Goal: Information Seeking & Learning: Check status

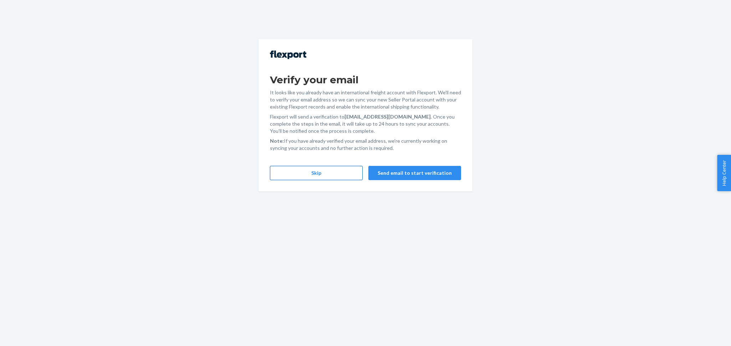
click at [331, 173] on button "Skip" at bounding box center [316, 173] width 93 height 14
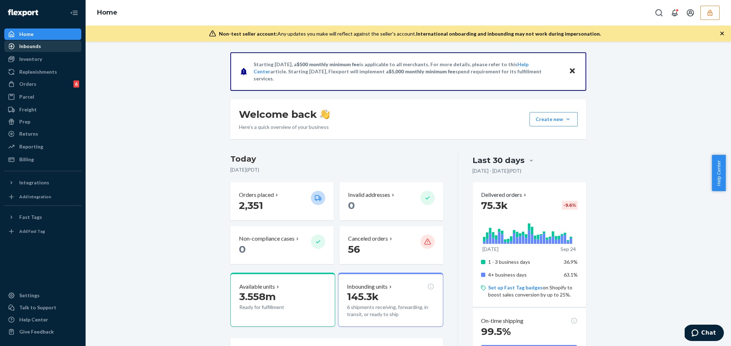
click at [38, 47] on div "Inbounds" at bounding box center [30, 46] width 22 height 7
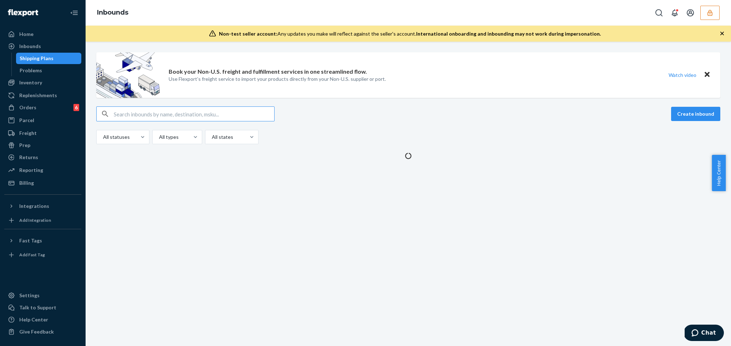
type input "9937114"
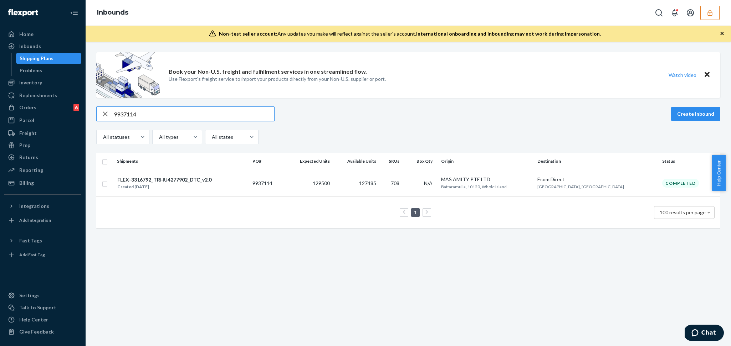
click at [223, 115] on input "9937114" at bounding box center [194, 114] width 160 height 14
paste input "40376"
type input "9940376"
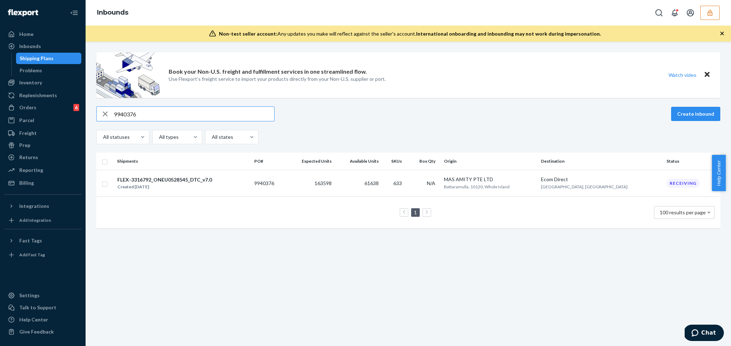
click at [184, 115] on input "9940376" at bounding box center [194, 114] width 160 height 14
click at [274, 179] on td "9940376" at bounding box center [268, 183] width 35 height 27
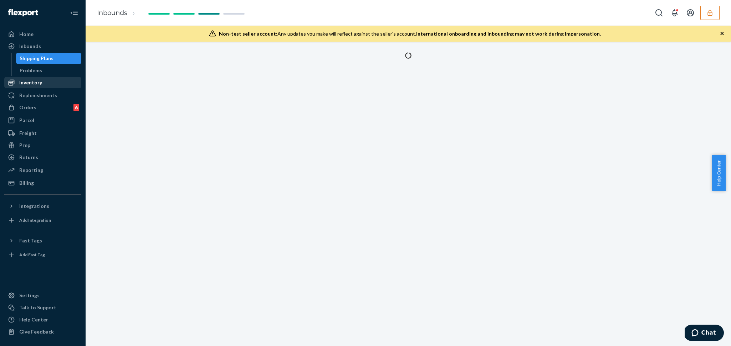
click at [45, 81] on div "Inventory" at bounding box center [43, 83] width 76 height 10
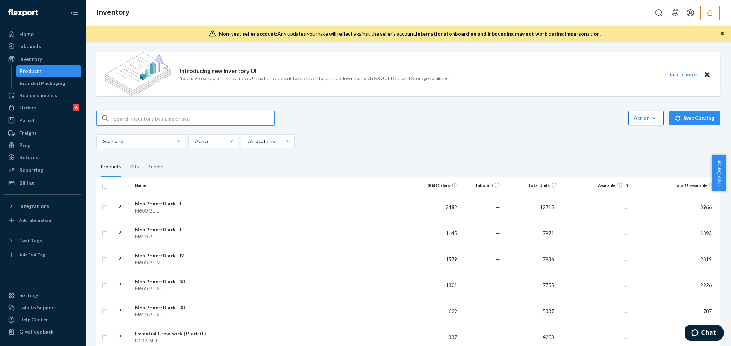
click at [629, 112] on button "Action Create product Create kit or bundle Bulk create products Bulk update pro…" at bounding box center [645, 118] width 35 height 14
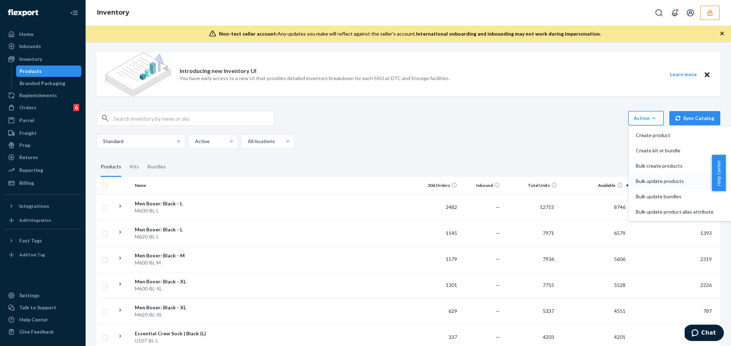
click at [652, 181] on span "Bulk update products" at bounding box center [675, 181] width 78 height 5
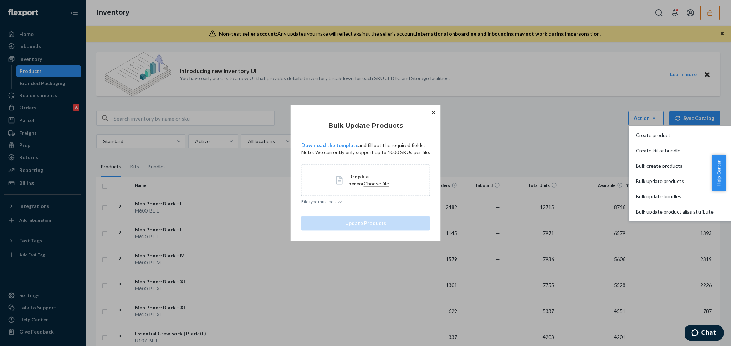
click at [370, 183] on span "Choose file" at bounding box center [376, 184] width 25 height 6
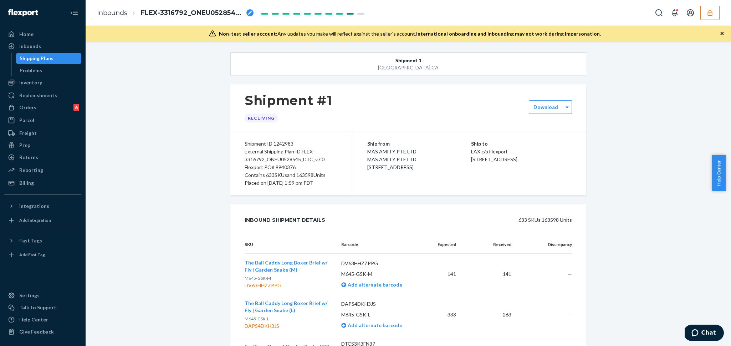
click at [710, 15] on icon "button" at bounding box center [709, 12] width 7 height 7
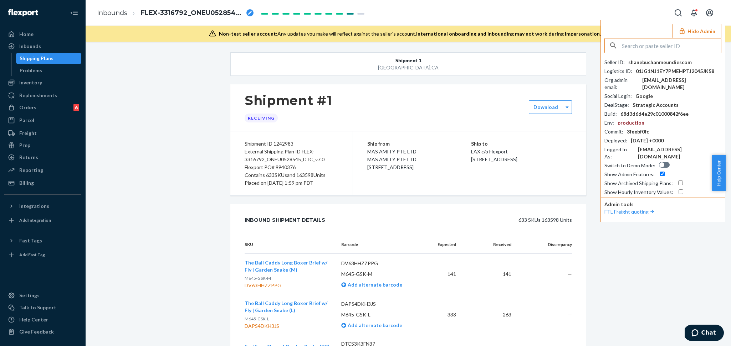
click at [710, 15] on icon "Open account menu" at bounding box center [709, 13] width 9 height 9
click at [387, 95] on div "Shipment #1 Receiving" at bounding box center [408, 107] width 356 height 47
click at [53, 88] on div "Inventory Products Branded Packaging" at bounding box center [42, 83] width 77 height 12
click at [51, 84] on div "Inventory" at bounding box center [43, 83] width 76 height 10
click at [35, 84] on div "Inventory" at bounding box center [30, 82] width 23 height 7
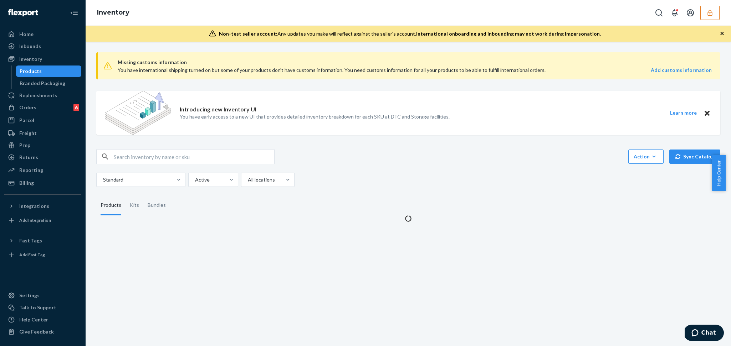
click at [371, 103] on div "Introducing new Inventory UI You have early access to a new UI that provides de…" at bounding box center [315, 113] width 270 height 44
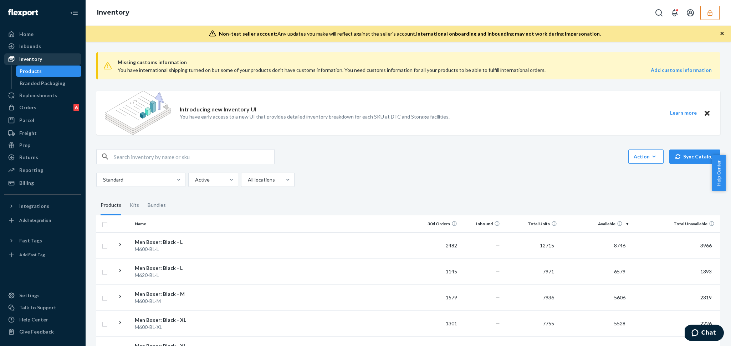
click at [34, 58] on div "Inventory" at bounding box center [30, 59] width 23 height 7
click at [22, 62] on div "Inventory" at bounding box center [30, 59] width 23 height 7
click at [23, 60] on div "Inventory" at bounding box center [30, 59] width 23 height 7
click at [10, 56] on icon at bounding box center [11, 59] width 7 height 7
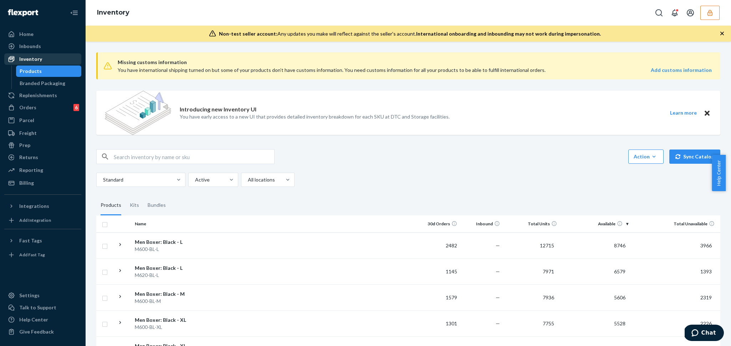
click at [76, 56] on div "Inventory" at bounding box center [43, 59] width 76 height 10
click at [40, 132] on div "Freight" at bounding box center [43, 133] width 76 height 10
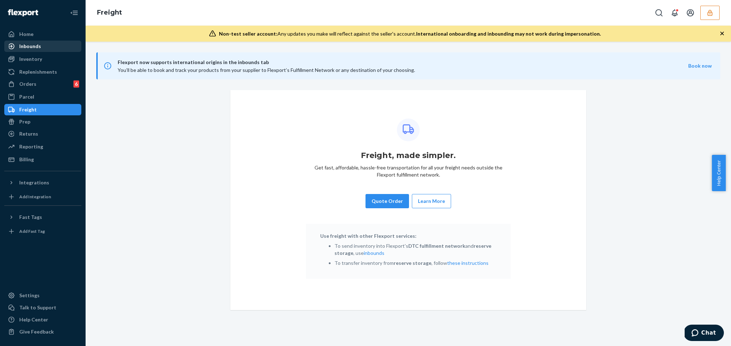
click at [32, 48] on div "Inbounds" at bounding box center [30, 46] width 22 height 7
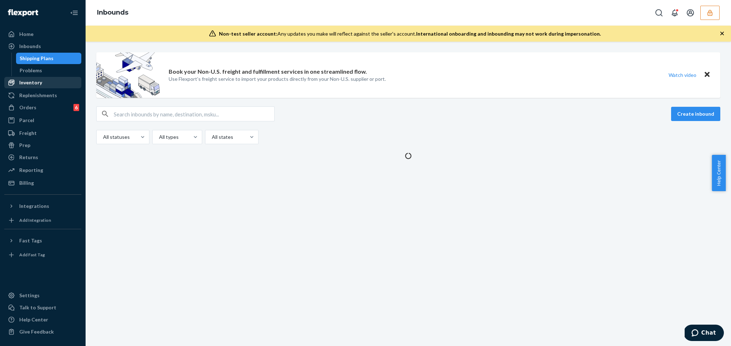
click at [31, 81] on div "Inventory" at bounding box center [30, 82] width 23 height 7
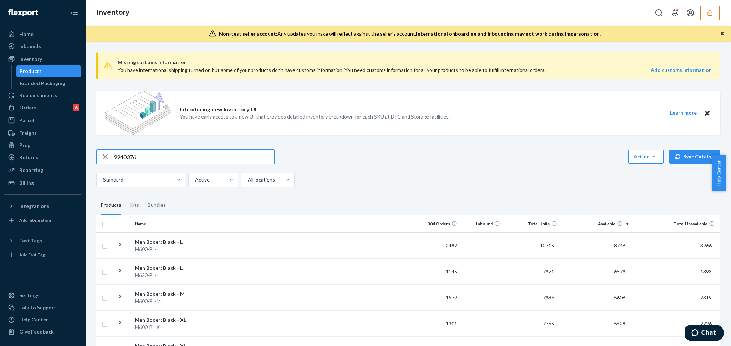
type input "9940376"
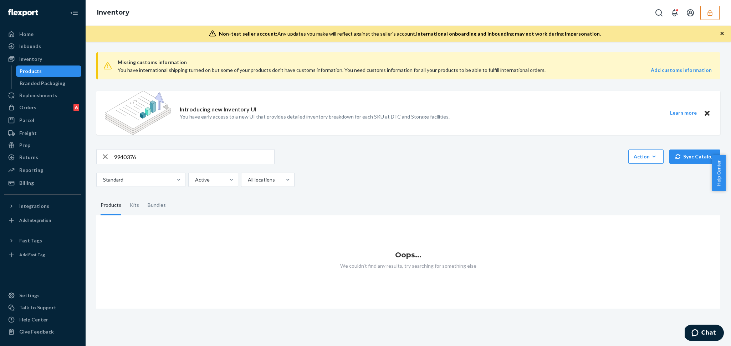
click at [142, 163] on input "9940376" at bounding box center [194, 157] width 160 height 14
click at [29, 41] on div "Inbounds" at bounding box center [43, 46] width 76 height 10
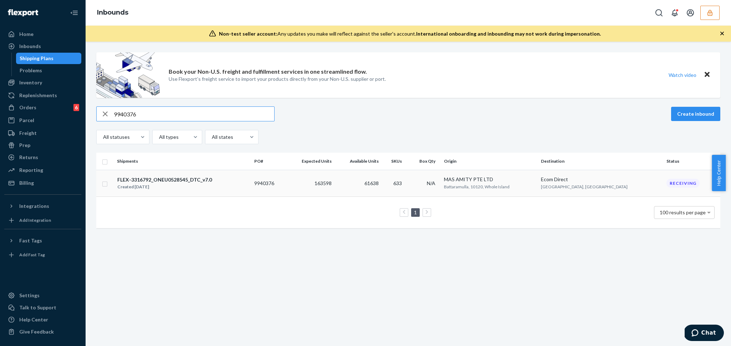
type input "9940376"
click at [329, 188] on td "163598" at bounding box center [310, 183] width 48 height 27
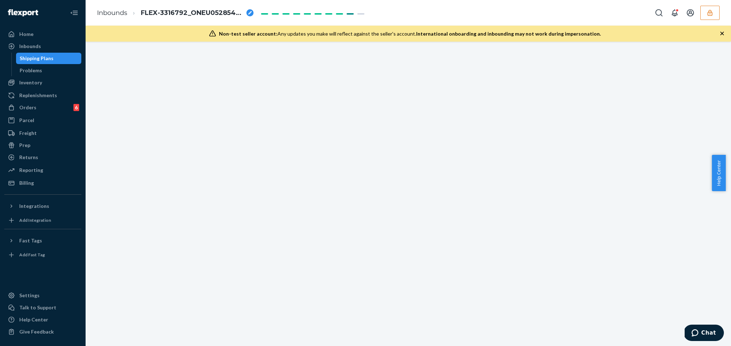
click at [403, 52] on div at bounding box center [408, 52] width 356 height 0
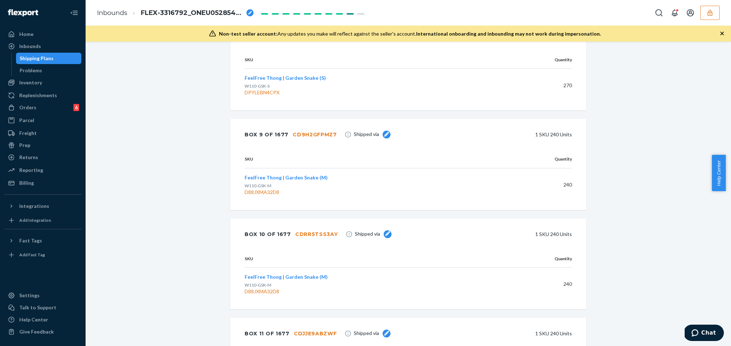
scroll to position [26218, 0]
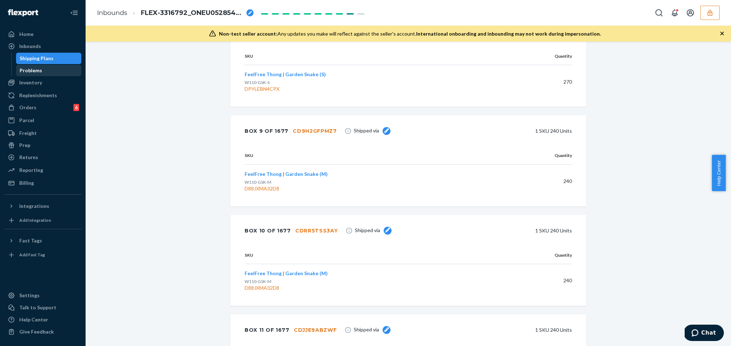
click at [37, 75] on div "Problems" at bounding box center [49, 71] width 64 height 10
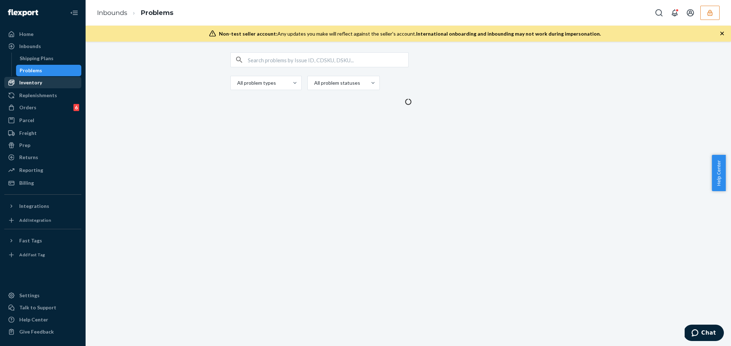
click at [36, 83] on div "Inventory" at bounding box center [30, 82] width 23 height 7
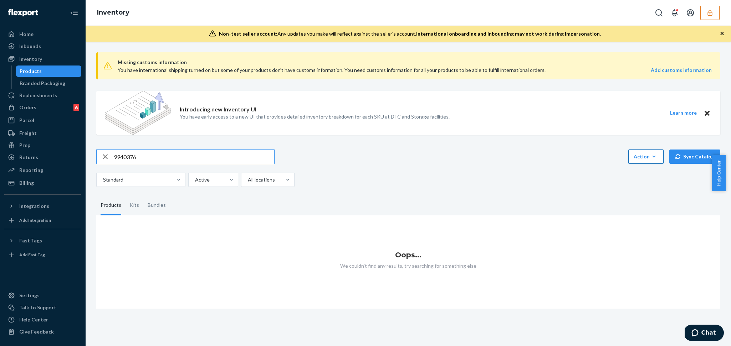
click at [637, 151] on button "Action Create product Create kit or bundle Bulk create products Bulk update pro…" at bounding box center [645, 157] width 35 height 14
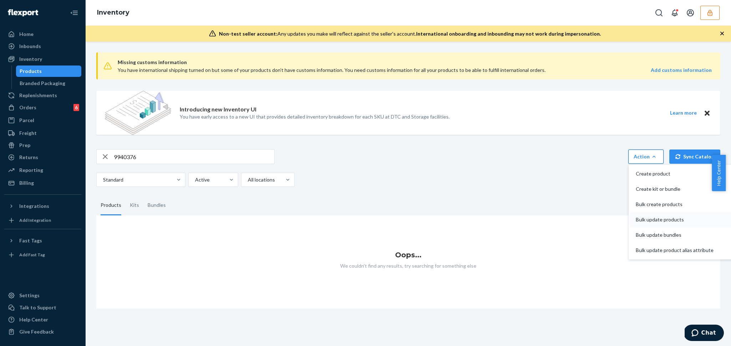
click at [671, 220] on span "Bulk update products" at bounding box center [675, 219] width 78 height 5
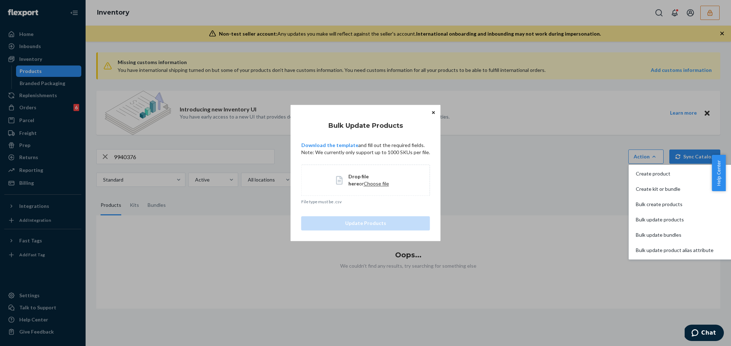
click at [364, 183] on span "Choose file" at bounding box center [376, 184] width 25 height 6
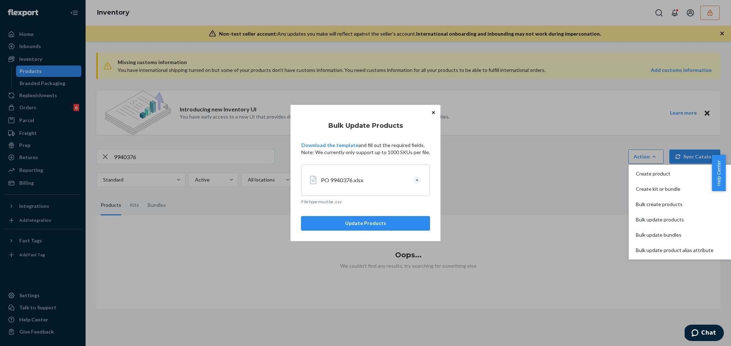
click at [342, 222] on button "Update Products" at bounding box center [365, 224] width 129 height 14
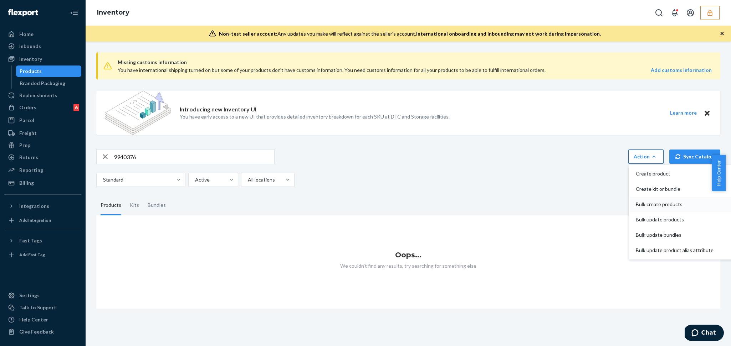
click at [670, 204] on span "Bulk create products" at bounding box center [675, 204] width 78 height 5
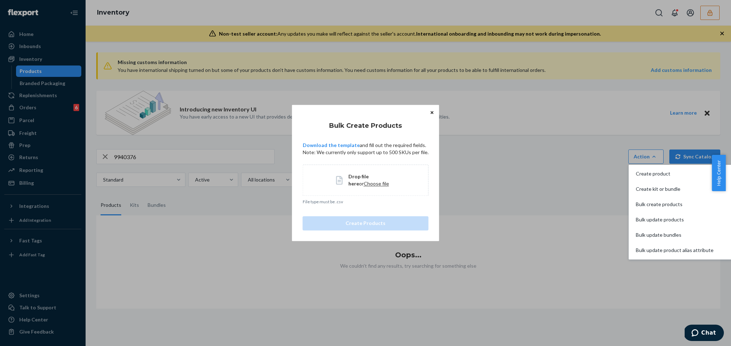
click at [430, 111] on icon "Close" at bounding box center [431, 113] width 3 height 4
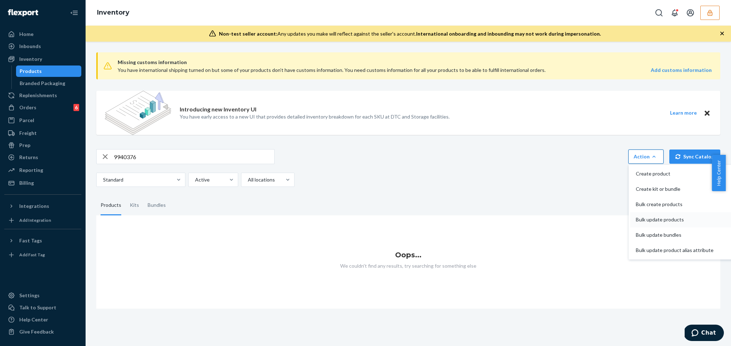
click at [674, 218] on span "Bulk update products" at bounding box center [675, 219] width 78 height 5
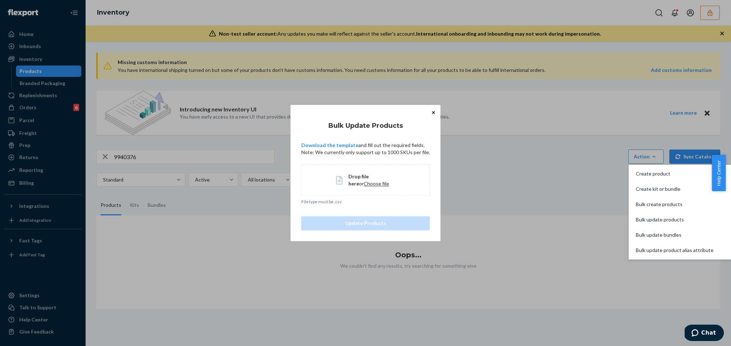
click at [364, 186] on span "Choose file" at bounding box center [376, 184] width 25 height 6
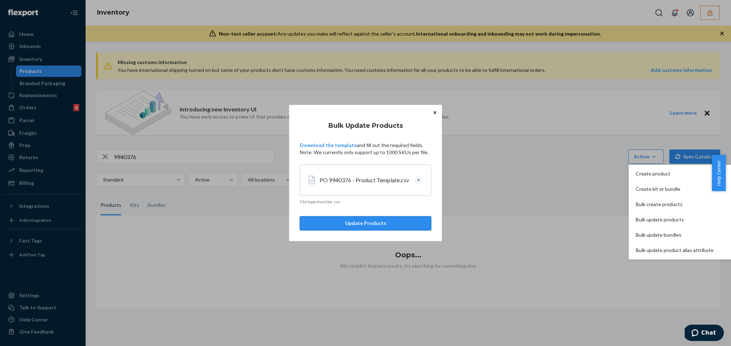
click at [352, 225] on button "Update Products" at bounding box center [366, 224] width 132 height 14
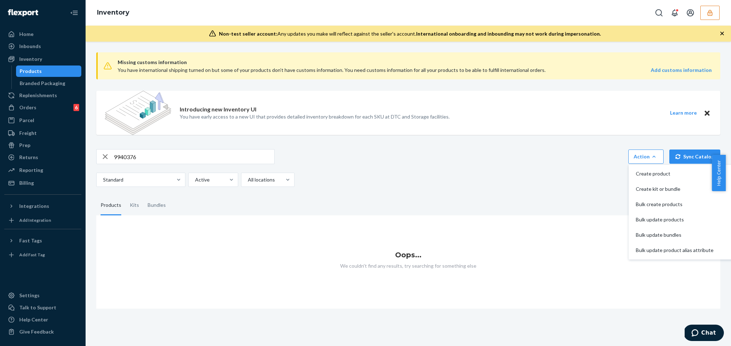
click at [349, 188] on div "Missing customs information You have international shipping turned on but some …" at bounding box center [408, 178] width 634 height 262
click at [179, 148] on div "Missing customs information You have international shipping turned on but some …" at bounding box center [408, 178] width 634 height 262
click at [179, 152] on input "9940376" at bounding box center [194, 157] width 160 height 14
click at [180, 153] on input "9940376" at bounding box center [194, 157] width 160 height 14
click at [180, 159] on input "9940376" at bounding box center [194, 157] width 160 height 14
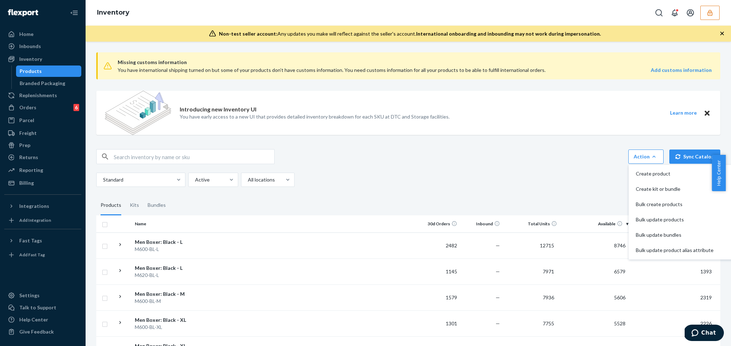
click at [195, 164] on div "Action Create product Create kit or bundle Bulk create products Bulk update pro…" at bounding box center [408, 168] width 624 height 38
click at [194, 159] on input "text" at bounding box center [194, 157] width 160 height 14
click at [470, 162] on div "Action Create product Create kit or bundle Bulk create products Bulk update pro…" at bounding box center [408, 156] width 624 height 15
click at [439, 174] on div "Standard Active All locations" at bounding box center [405, 180] width 618 height 14
click at [481, 157] on div "Action Create product Create kit or bundle Bulk create products Bulk update pro…" at bounding box center [408, 156] width 624 height 15
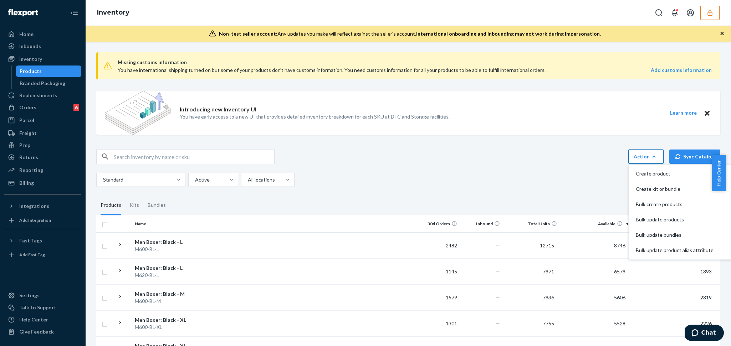
click at [647, 157] on div "Action" at bounding box center [645, 156] width 25 height 7
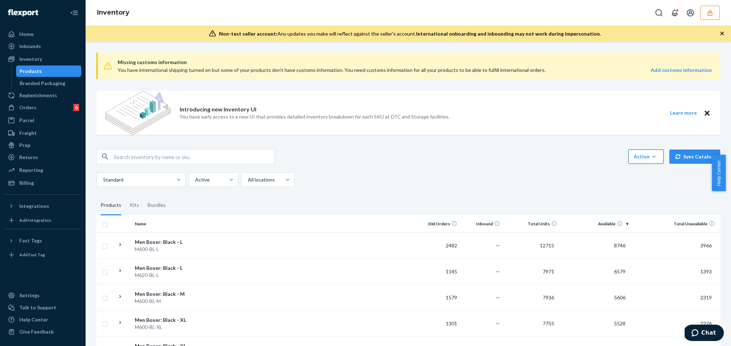
click at [646, 154] on div "Action" at bounding box center [645, 156] width 25 height 7
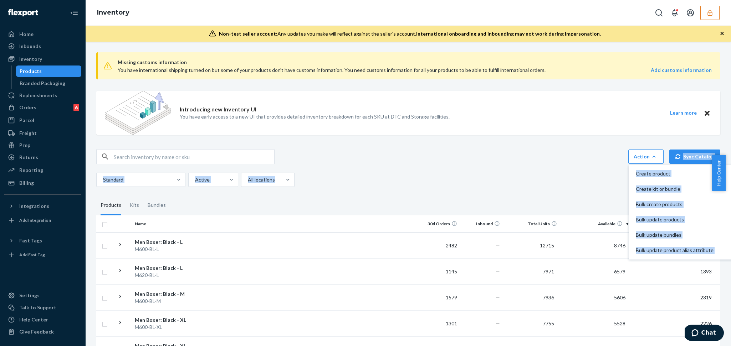
drag, startPoint x: 596, startPoint y: 163, endPoint x: 729, endPoint y: 207, distance: 140.2
click at [616, 178] on div "Action Create product Create kit or bundle Bulk create products Bulk update pro…" at bounding box center [408, 168] width 624 height 38
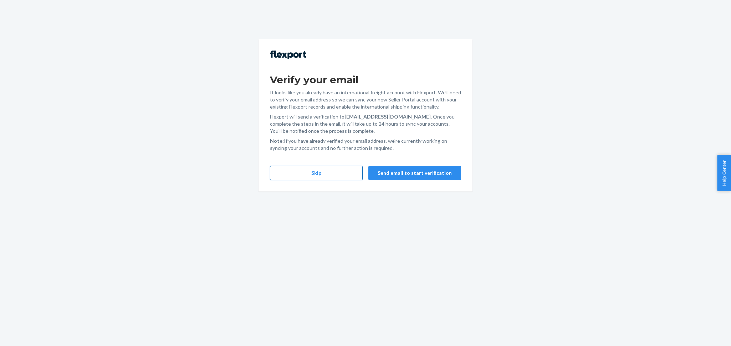
click at [309, 169] on button "Skip" at bounding box center [316, 173] width 93 height 14
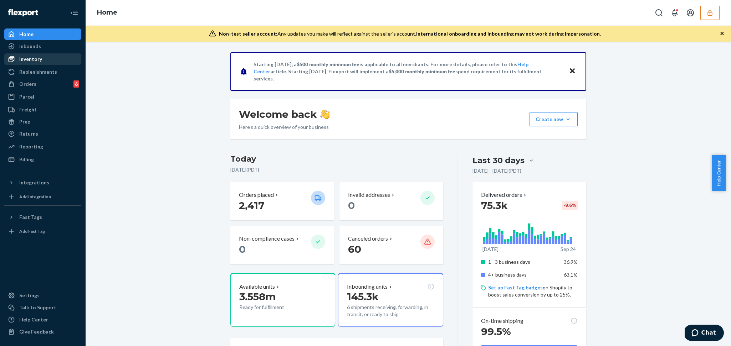
click at [34, 60] on div "Inventory" at bounding box center [30, 59] width 23 height 7
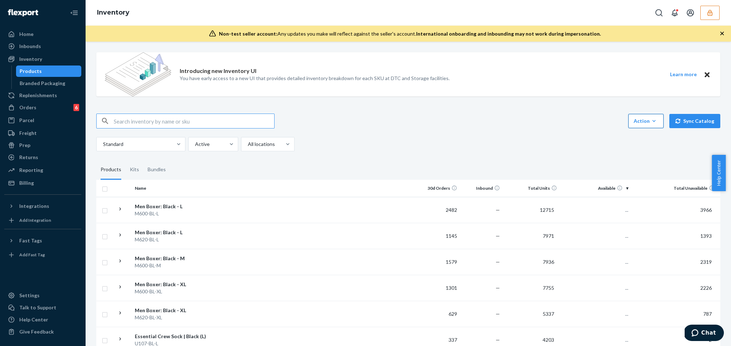
click at [636, 122] on div "Action" at bounding box center [645, 121] width 25 height 7
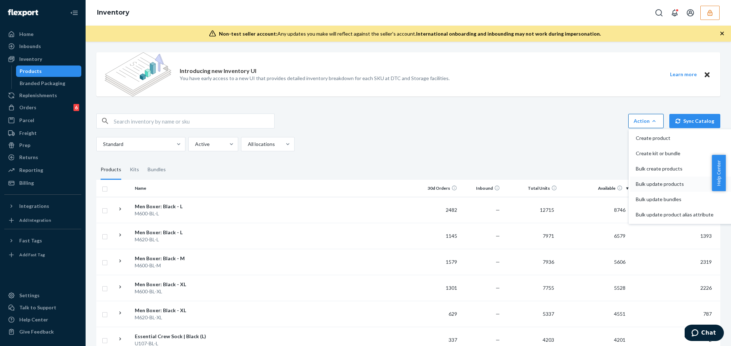
click at [655, 187] on span "Bulk update products" at bounding box center [675, 184] width 78 height 5
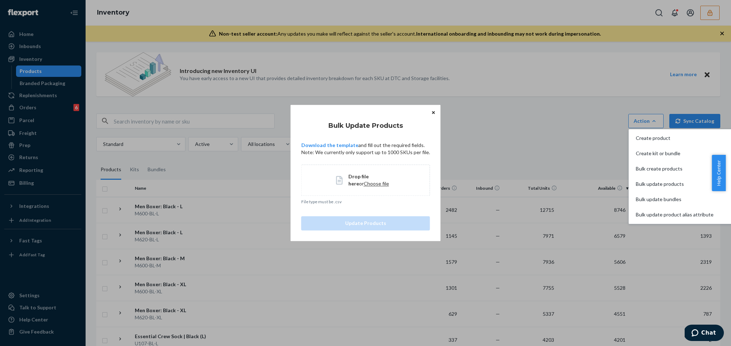
click at [366, 187] on span "Drop file here or Choose file" at bounding box center [371, 180] width 47 height 14
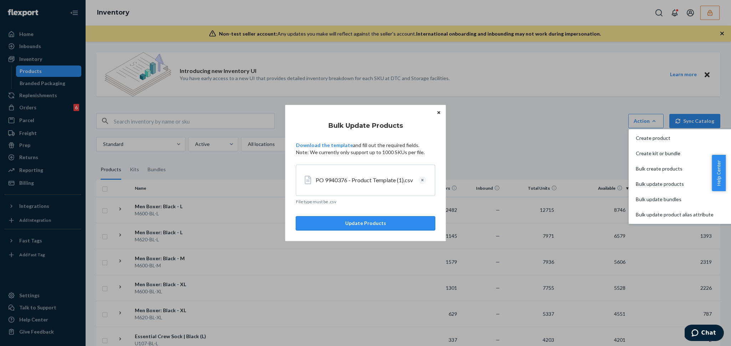
click at [340, 224] on button "Update Products" at bounding box center [365, 224] width 139 height 14
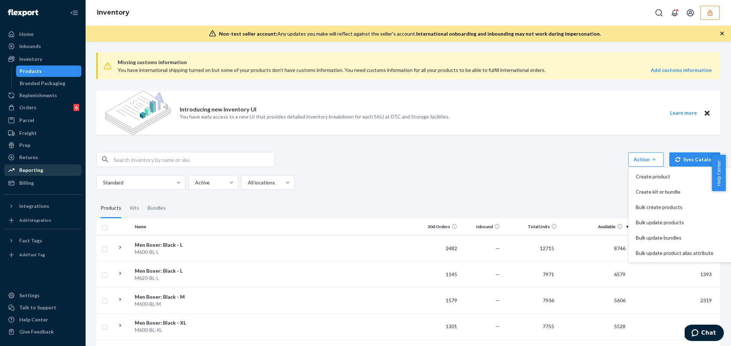
click at [30, 173] on div "Reporting" at bounding box center [31, 170] width 24 height 7
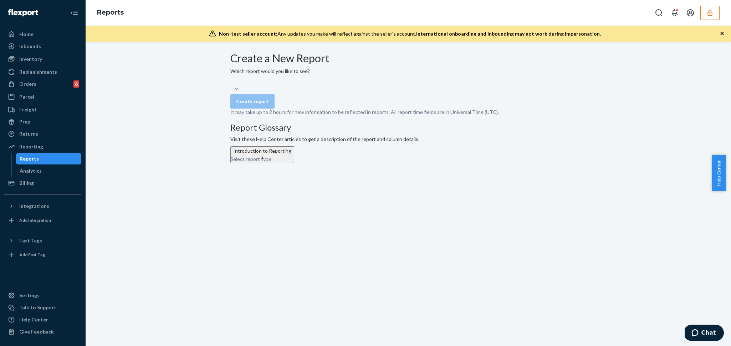
click at [243, 93] on div "Select report type" at bounding box center [236, 85] width 13 height 14
click at [231, 86] on input "Select report type" at bounding box center [230, 81] width 1 height 7
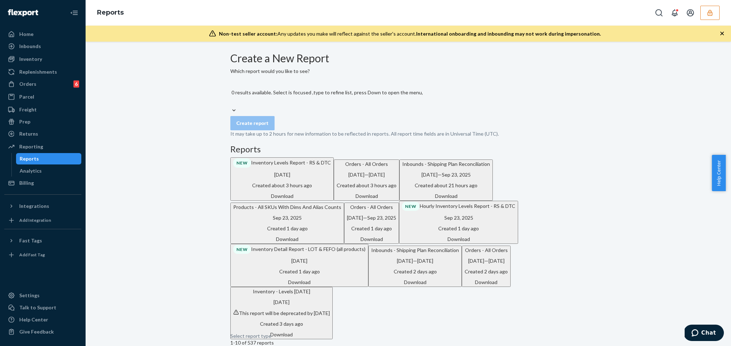
click at [353, 105] on form "Create a New Report Which report would you like to see? 0 results available. Se…" at bounding box center [408, 94] width 356 height 85
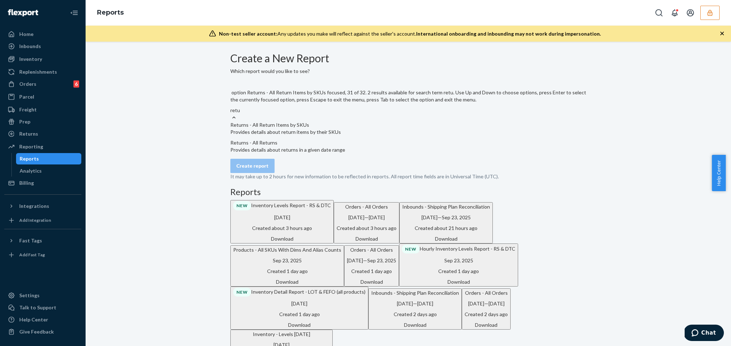
type input "retur"
click at [313, 153] on div "Returns - All Returns Provides details about returns in a given date range" at bounding box center [408, 146] width 356 height 14
click at [242, 114] on input "retur" at bounding box center [236, 110] width 12 height 7
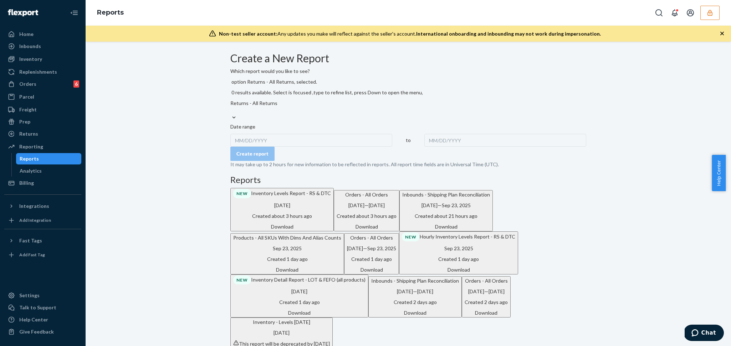
click at [260, 135] on div "MM/DD/YYYY" at bounding box center [311, 140] width 162 height 13
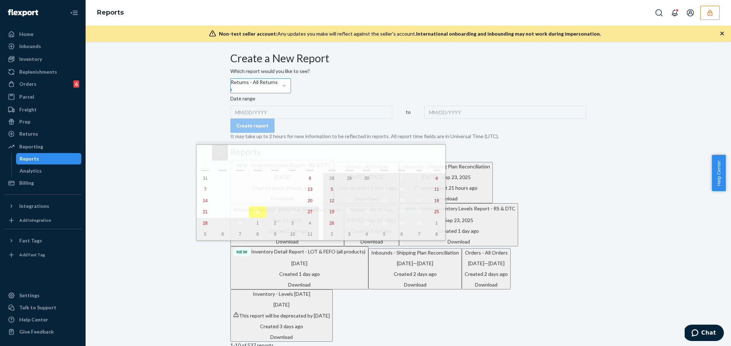
click at [217, 152] on button "‹" at bounding box center [220, 153] width 16 height 16
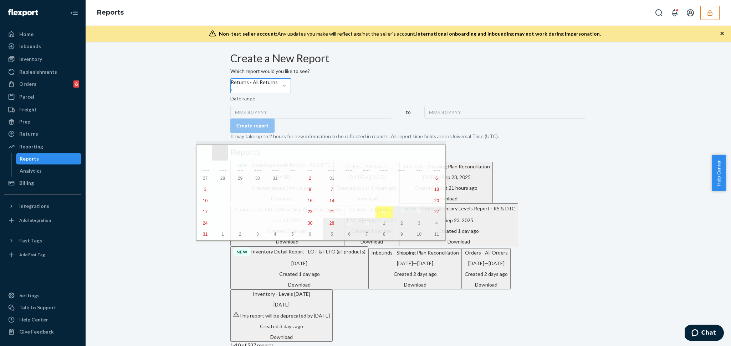
click at [217, 152] on button "‹" at bounding box center [220, 153] width 16 height 16
click at [217, 150] on button "‹" at bounding box center [220, 153] width 16 height 16
click at [218, 158] on button "‹" at bounding box center [220, 153] width 16 height 16
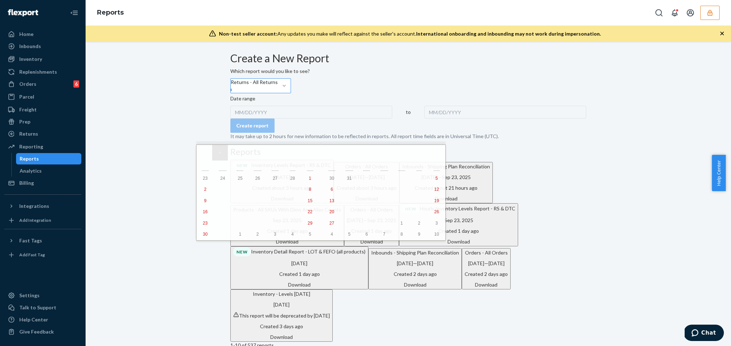
click at [218, 157] on button "‹" at bounding box center [220, 153] width 16 height 16
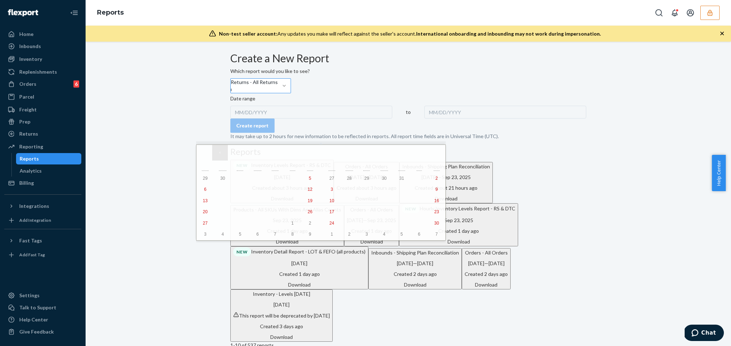
click at [218, 157] on button "‹" at bounding box center [220, 153] width 16 height 16
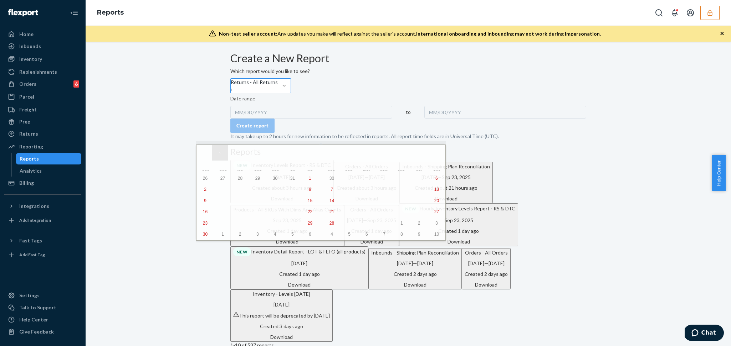
click at [217, 157] on button "‹" at bounding box center [220, 153] width 16 height 16
click at [414, 154] on button "›" at bounding box center [422, 153] width 16 height 16
click at [249, 175] on button "1" at bounding box center [257, 178] width 17 height 11
click at [430, 154] on button "»" at bounding box center [438, 153] width 16 height 16
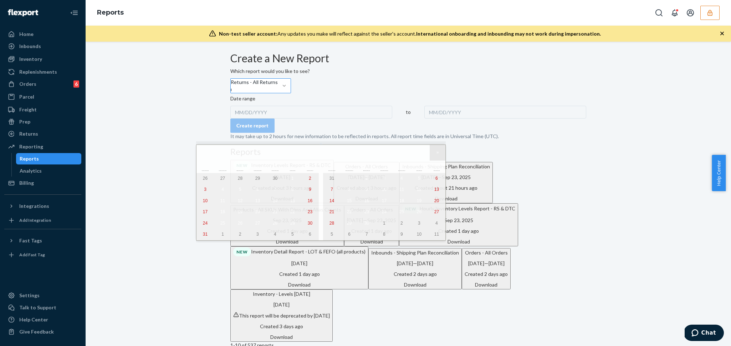
click at [430, 154] on button "»" at bounding box center [438, 153] width 16 height 16
click at [254, 119] on div "MM/DD/YYYY" at bounding box center [311, 112] width 162 height 13
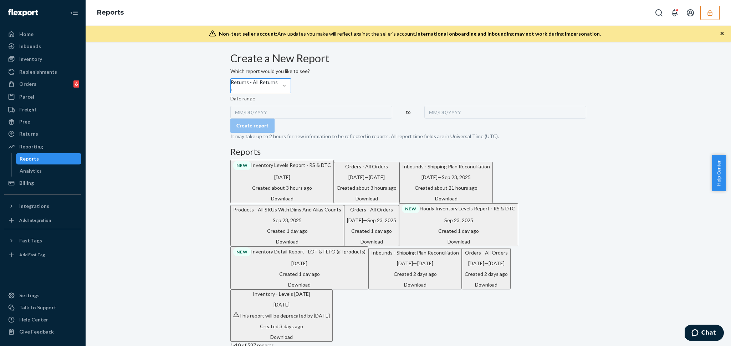
click at [255, 119] on div "MM/DD/YYYY" at bounding box center [311, 112] width 162 height 13
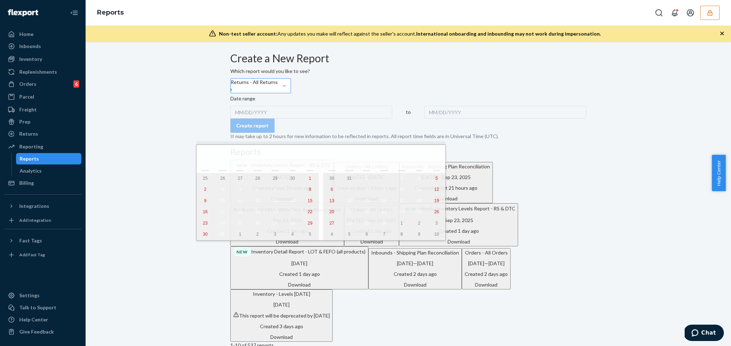
click at [255, 119] on div "MM/DD/YYYY" at bounding box center [311, 112] width 162 height 13
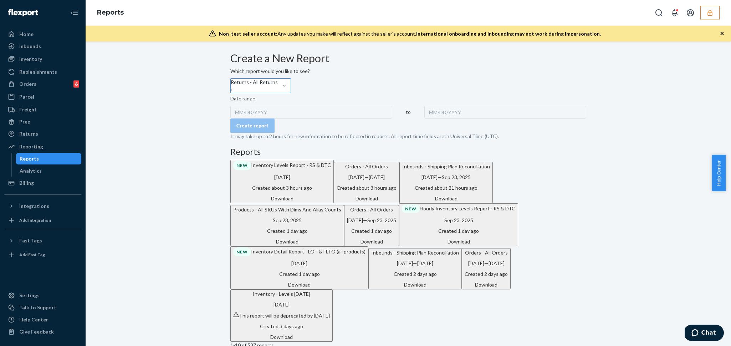
click at [262, 119] on div "MM/DD/YYYY" at bounding box center [311, 112] width 162 height 13
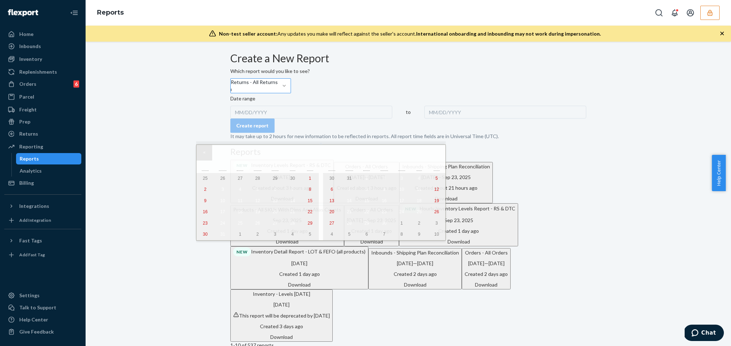
click at [202, 154] on button "«" at bounding box center [204, 153] width 16 height 16
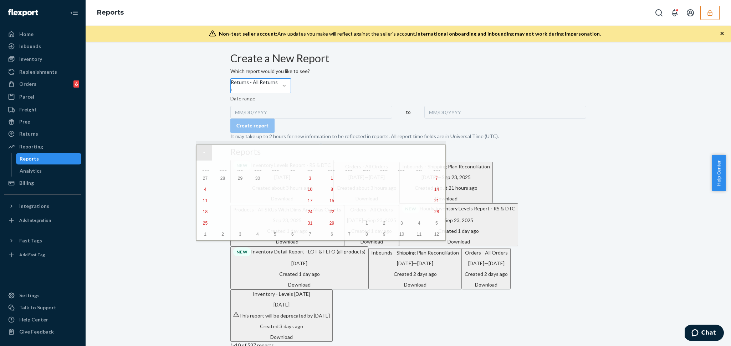
click at [202, 154] on button "«" at bounding box center [204, 153] width 16 height 16
click at [218, 154] on button "‹" at bounding box center [220, 153] width 16 height 16
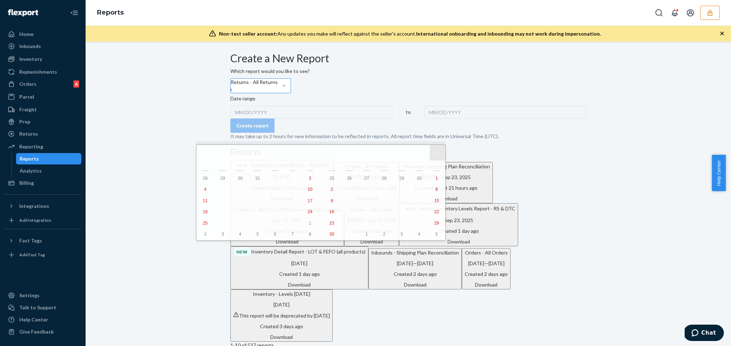
click at [430, 154] on button "»" at bounding box center [438, 153] width 16 height 16
click at [375, 178] on button "1" at bounding box center [383, 178] width 17 height 11
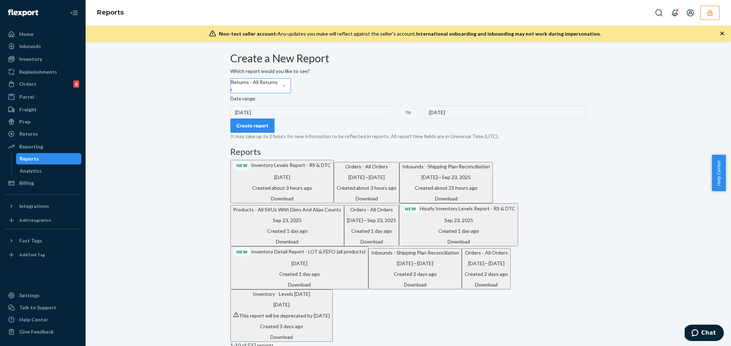
click at [424, 119] on div "5/1/2024" at bounding box center [505, 112] width 162 height 13
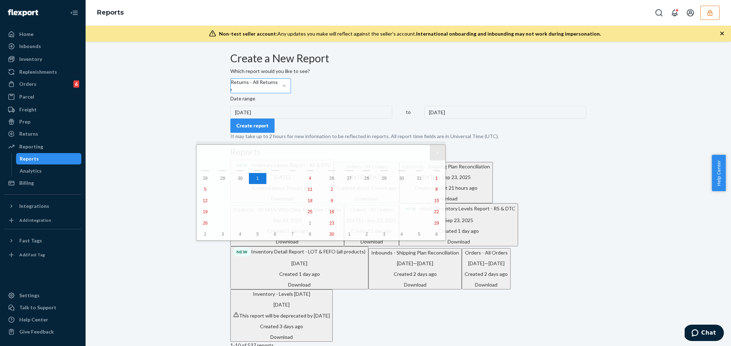
click at [430, 152] on button "»" at bounding box center [438, 153] width 16 height 16
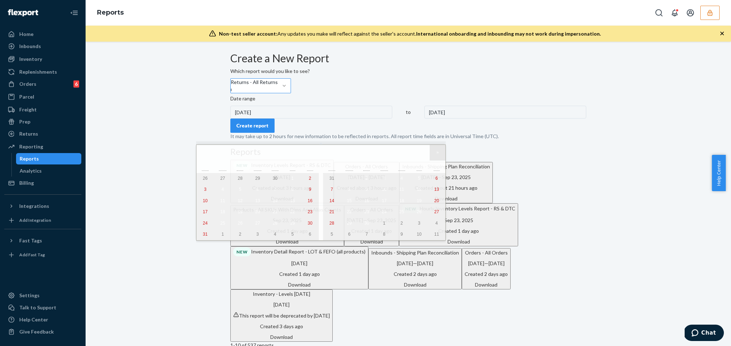
click at [430, 152] on button "»" at bounding box center [438, 153] width 16 height 16
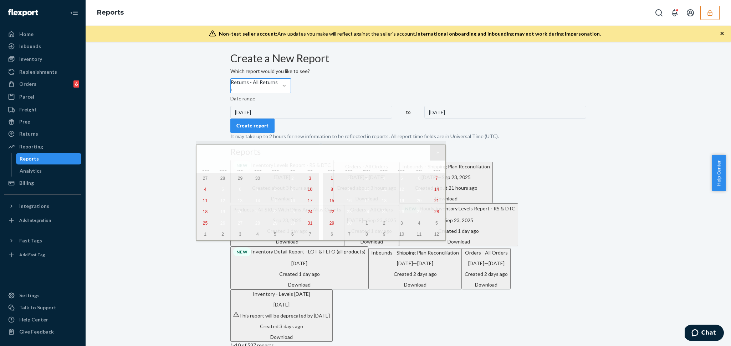
click at [430, 152] on button "»" at bounding box center [438, 153] width 16 height 16
click at [200, 153] on button "«" at bounding box center [204, 153] width 16 height 16
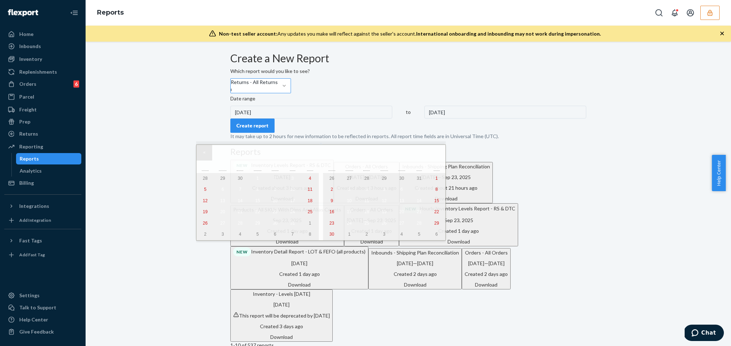
click at [200, 153] on button "«" at bounding box center [204, 153] width 16 height 16
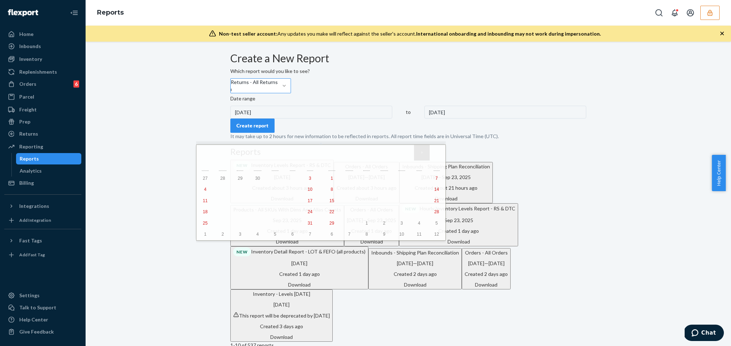
click at [414, 157] on button "›" at bounding box center [422, 153] width 16 height 16
click at [375, 215] on button "24" at bounding box center [383, 212] width 17 height 11
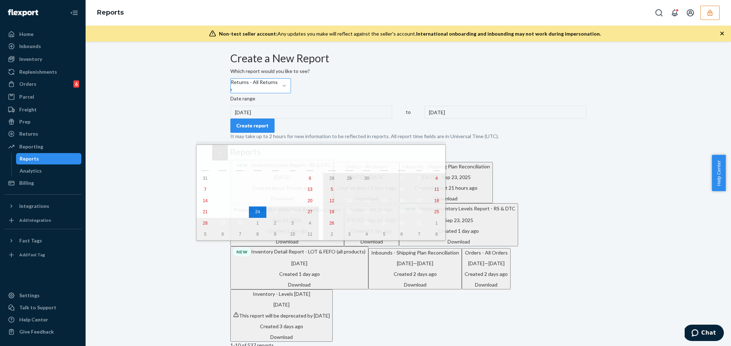
click at [217, 151] on button "‹" at bounding box center [220, 153] width 16 height 16
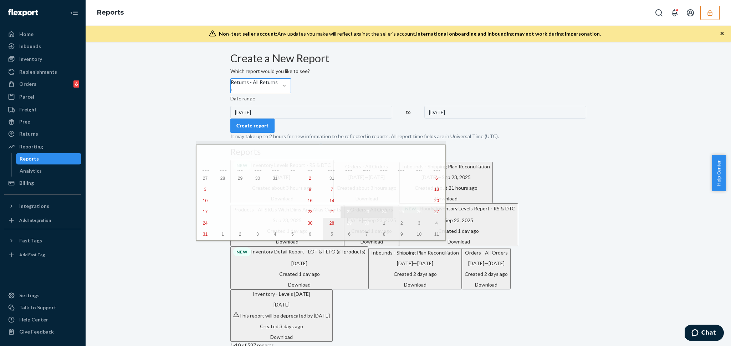
click at [347, 214] on abbr "22" at bounding box center [349, 212] width 5 height 5
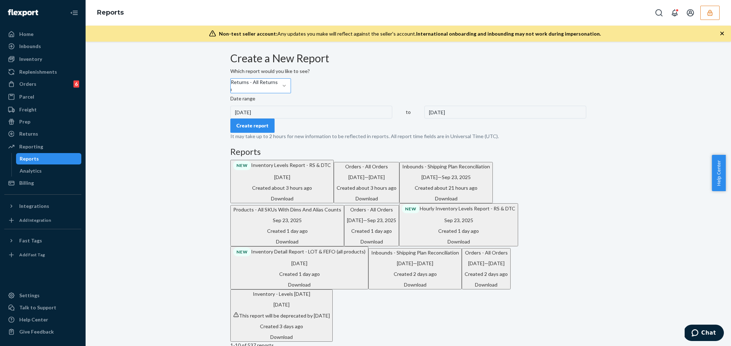
click at [259, 119] on div "9/22/2025" at bounding box center [311, 112] width 162 height 13
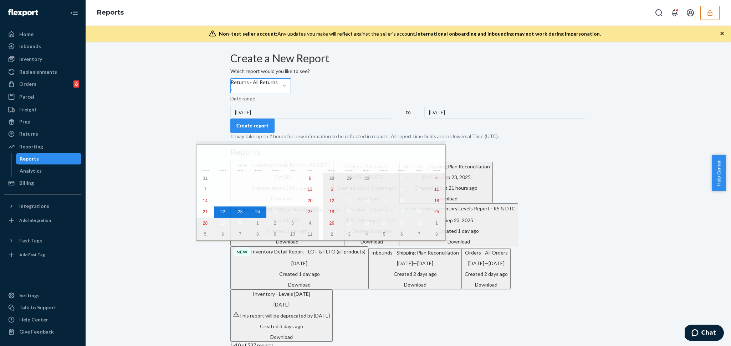
click at [256, 119] on div "9/22/2025" at bounding box center [311, 112] width 162 height 13
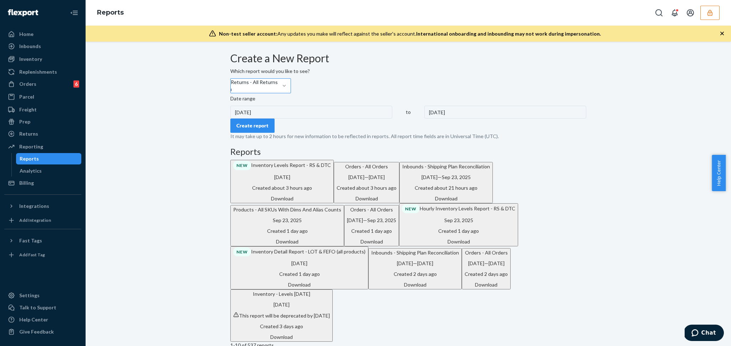
click at [256, 119] on div "9/22/2025" at bounding box center [311, 112] width 162 height 13
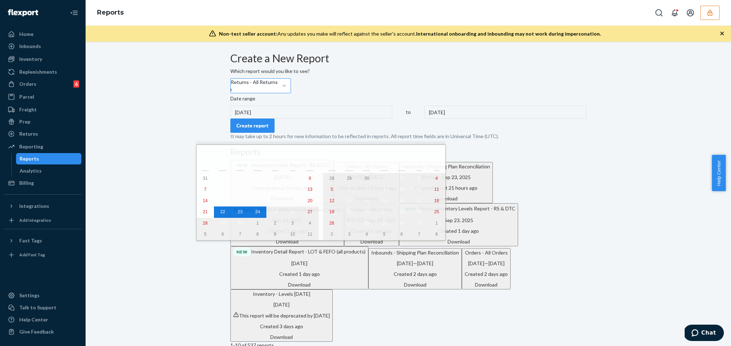
click at [246, 119] on div "9/22/2025" at bounding box center [311, 112] width 162 height 13
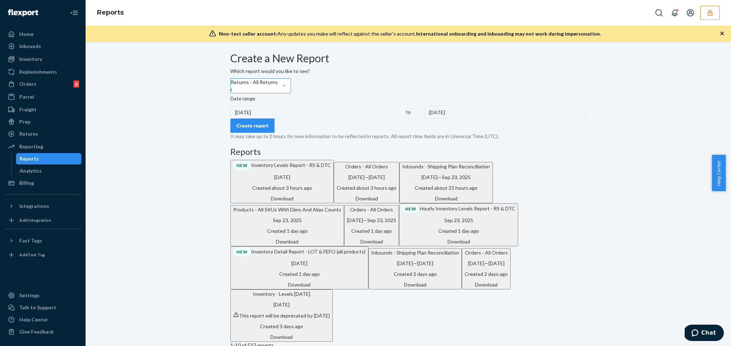
click at [251, 119] on div "9/22/2025" at bounding box center [311, 112] width 162 height 13
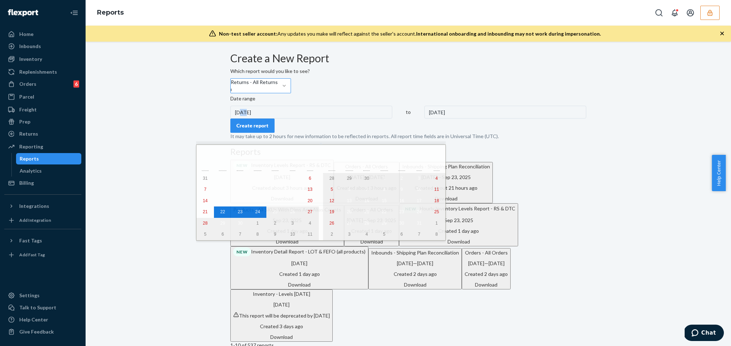
click at [251, 119] on div "9/22/2025" at bounding box center [311, 112] width 162 height 13
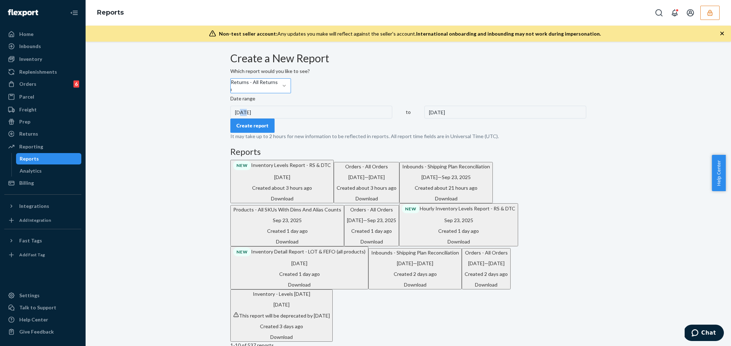
click at [251, 119] on div "9/22/2025" at bounding box center [311, 112] width 162 height 13
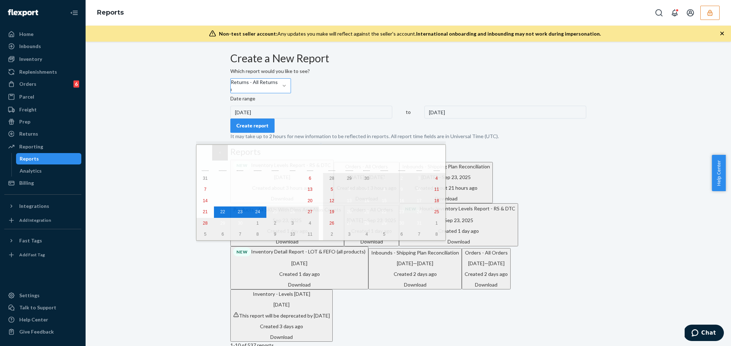
click at [215, 151] on button "‹" at bounding box center [220, 153] width 16 height 16
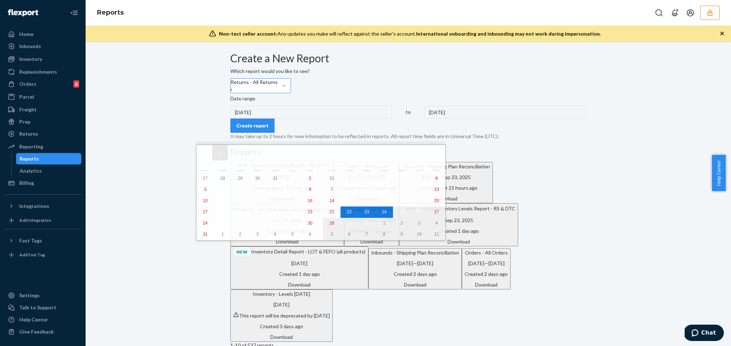
click at [215, 151] on button "‹" at bounding box center [220, 153] width 16 height 16
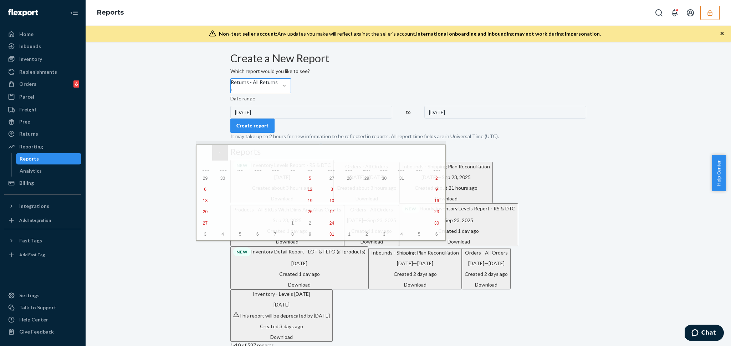
click at [215, 151] on button "‹" at bounding box center [220, 153] width 16 height 16
click at [414, 154] on button "›" at bounding box center [422, 153] width 16 height 16
click at [223, 154] on button "‹" at bounding box center [220, 153] width 16 height 16
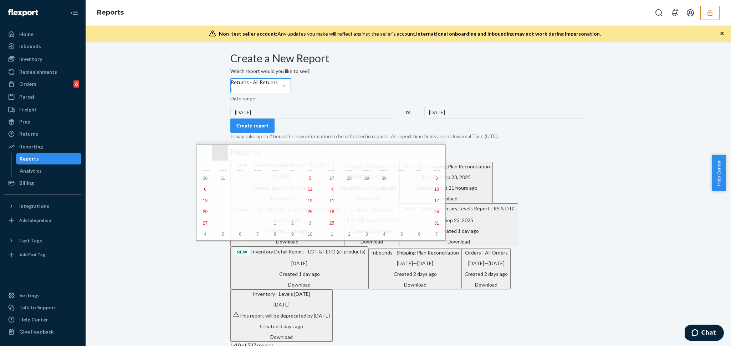
click at [223, 154] on button "‹" at bounding box center [220, 153] width 16 height 16
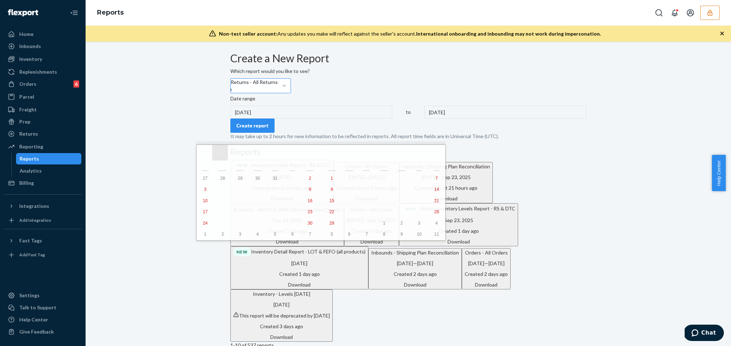
click at [223, 154] on button "‹" at bounding box center [220, 153] width 16 height 16
click at [227, 154] on button "‹" at bounding box center [220, 153] width 16 height 16
click at [226, 154] on button "‹" at bounding box center [220, 153] width 16 height 16
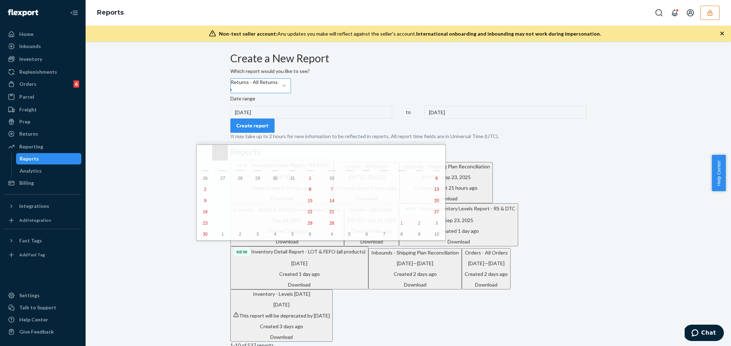
click at [225, 154] on button "‹" at bounding box center [220, 153] width 16 height 16
click at [256, 179] on abbr "1" at bounding box center [257, 178] width 2 height 5
click at [249, 175] on button "1" at bounding box center [257, 178] width 17 height 11
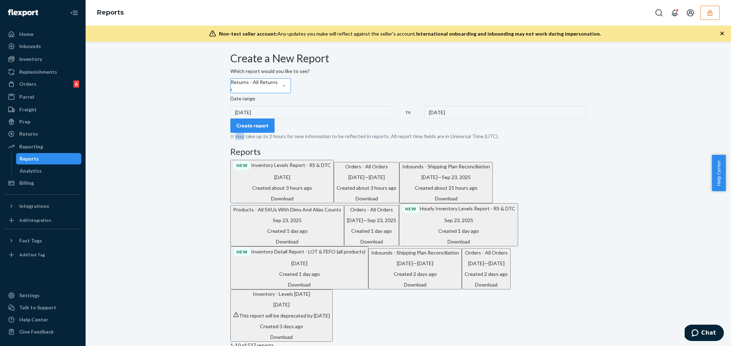
click at [243, 140] on p "It may take up to 2 hours for new information to be reflected in reports. All r…" at bounding box center [408, 136] width 356 height 7
click at [424, 119] on div "5/1/2024" at bounding box center [505, 112] width 162 height 13
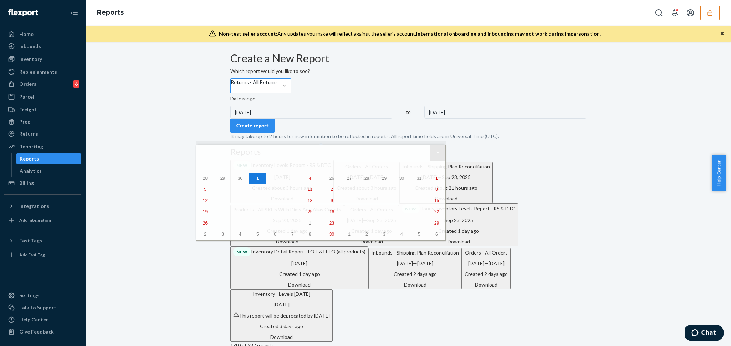
click at [430, 155] on button "»" at bounding box center [438, 153] width 16 height 16
click at [274, 178] on abbr "1" at bounding box center [275, 178] width 2 height 5
click at [266, 177] on button "1" at bounding box center [274, 178] width 17 height 11
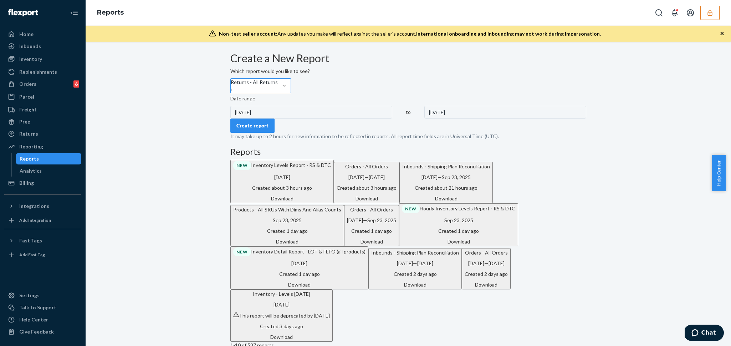
click at [251, 102] on p "Date range" at bounding box center [408, 98] width 356 height 7
click at [248, 119] on div "5/1/2025" at bounding box center [311, 112] width 162 height 13
click at [205, 106] on div "Create a New Report Which report would you like to see? Returns - All Returns r…" at bounding box center [408, 337] width 634 height 570
click at [230, 139] on div "Create a New Report Which report would you like to see? Returns - All Returns r…" at bounding box center [408, 222] width 356 height 340
click at [252, 119] on div "5/1/2025" at bounding box center [311, 112] width 162 height 13
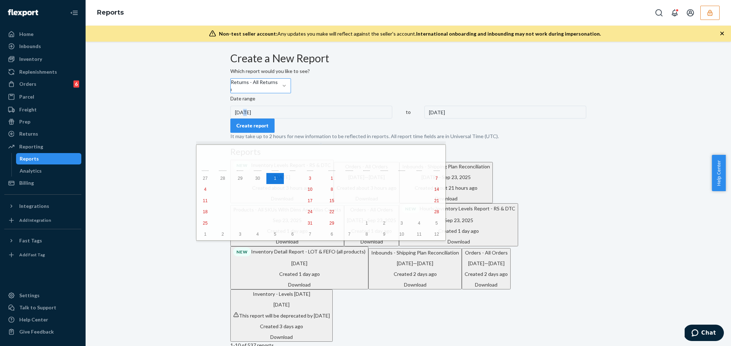
click at [252, 119] on div "5/1/2025" at bounding box center [311, 112] width 162 height 13
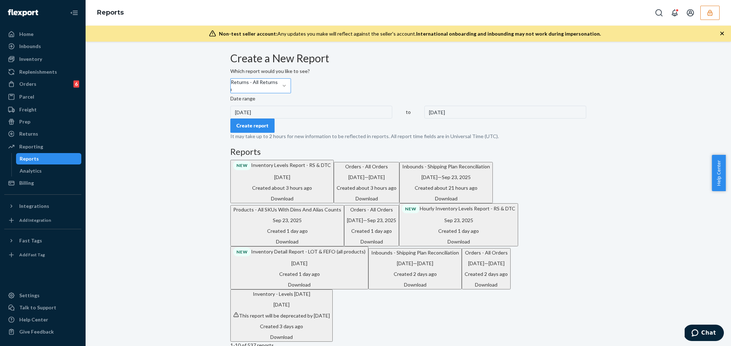
click at [270, 119] on div "5/1/2025" at bounding box center [311, 112] width 162 height 13
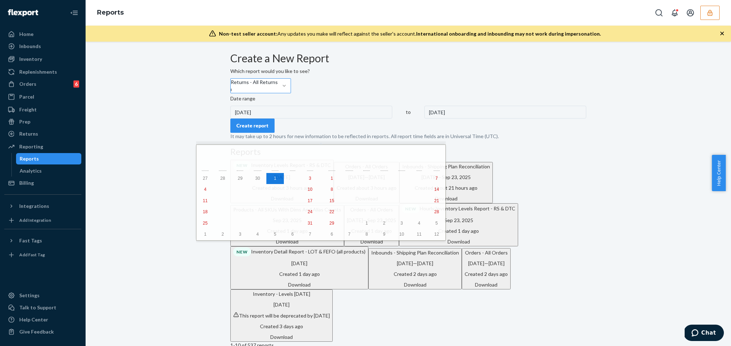
click at [270, 119] on div "5/1/2025" at bounding box center [311, 112] width 162 height 13
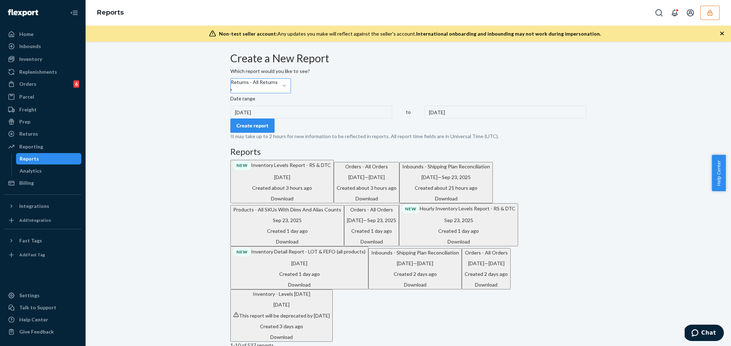
click at [321, 140] on form "Create a New Report Which report would you like to see? Returns - All Returns r…" at bounding box center [408, 96] width 356 height 88
click at [424, 119] on div "5/1/2025" at bounding box center [505, 112] width 162 height 13
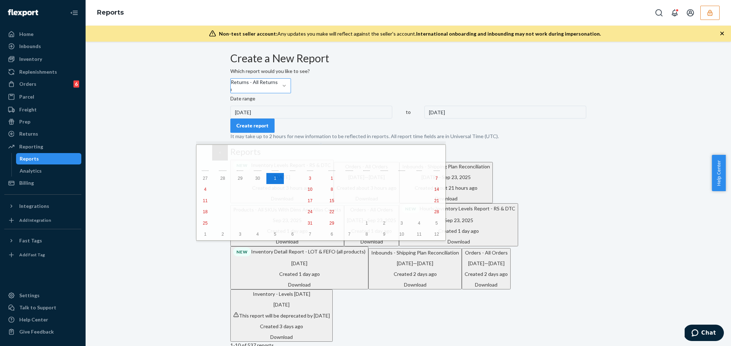
click at [223, 155] on button "‹" at bounding box center [220, 153] width 16 height 16
click at [222, 155] on button "‹" at bounding box center [220, 153] width 16 height 16
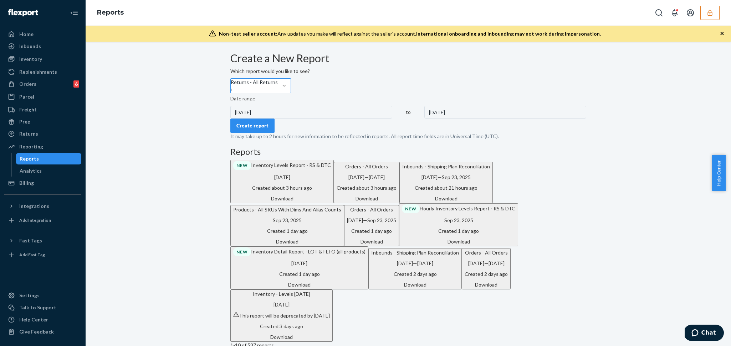
click at [163, 86] on div "Create a New Report Which report would you like to see? Returns - All Returns r…" at bounding box center [408, 337] width 634 height 570
click at [258, 119] on div "Date range 5/1/2025 to 5/1/2025" at bounding box center [408, 107] width 356 height 24
click at [258, 119] on div "5/1/2025" at bounding box center [311, 112] width 162 height 13
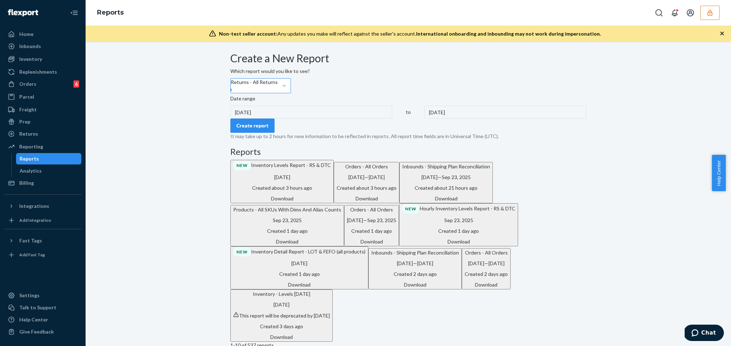
click at [329, 102] on p "Date range" at bounding box center [408, 98] width 356 height 7
click at [424, 119] on div "5/1/2025" at bounding box center [505, 112] width 162 height 13
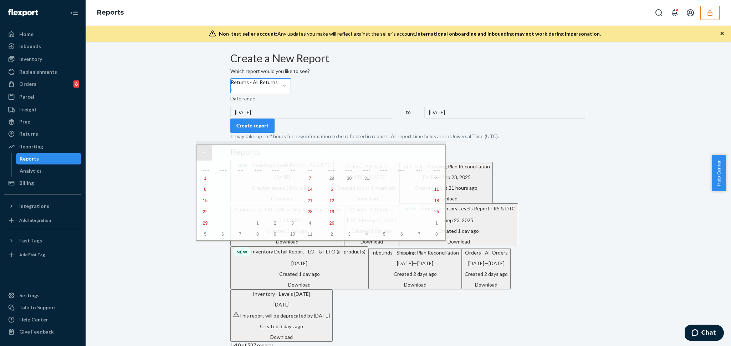
click at [207, 155] on button "«" at bounding box center [204, 153] width 16 height 16
click at [225, 128] on div "Create a New Report Which report would you like to see? Returns - All Returns r…" at bounding box center [408, 337] width 366 height 570
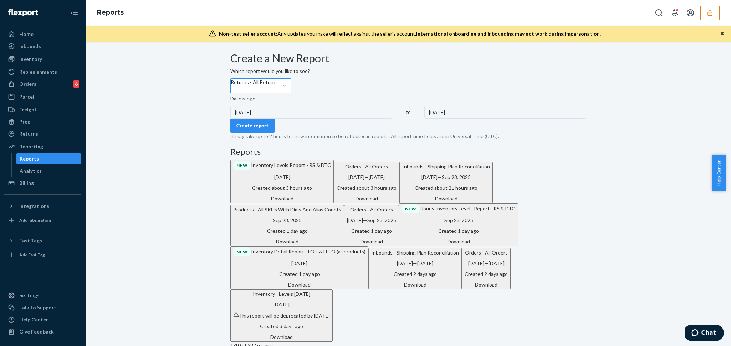
click at [278, 93] on div "Returns - All Returns retur" at bounding box center [254, 86] width 47 height 14
click at [231, 93] on input "retur" at bounding box center [231, 89] width 1 height 7
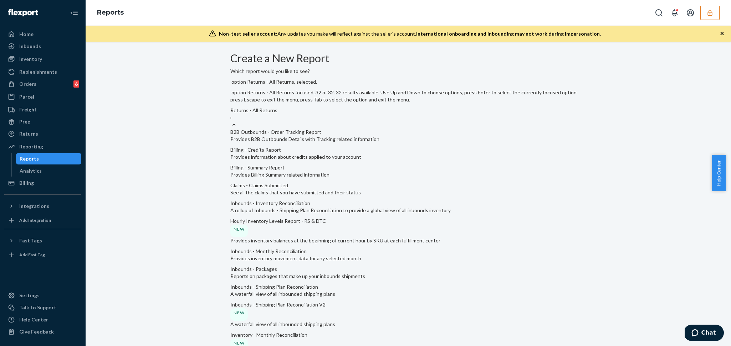
click at [308, 107] on div "Returns - All Returns retur" at bounding box center [408, 114] width 356 height 14
click at [231, 114] on input "retur" at bounding box center [230, 117] width 1 height 7
click at [308, 107] on div "Returns - All Returns retur" at bounding box center [408, 114] width 356 height 14
click at [231, 114] on input "retur" at bounding box center [230, 117] width 1 height 7
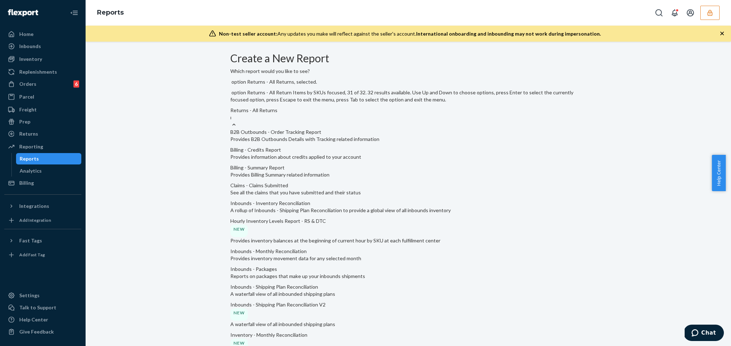
click at [231, 121] on input "retur" at bounding box center [230, 117] width 1 height 7
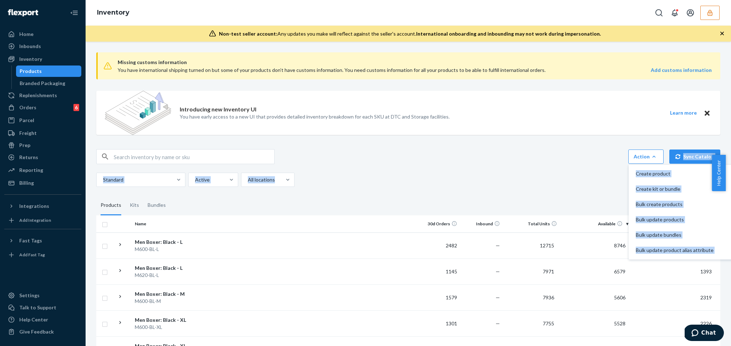
click at [712, 13] on icon "button" at bounding box center [709, 12] width 7 height 7
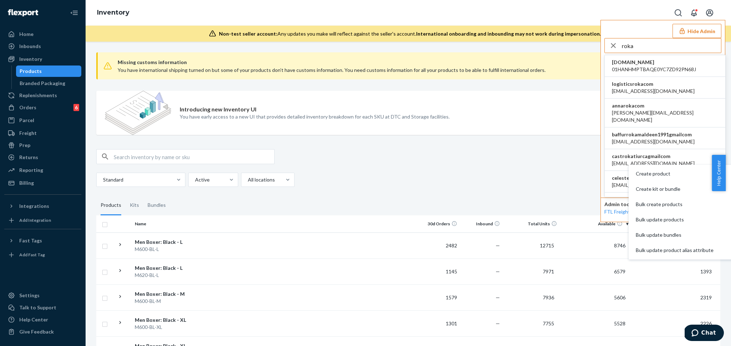
type input "roka"
click at [656, 87] on span "logisticsrokacom" at bounding box center [653, 84] width 83 height 7
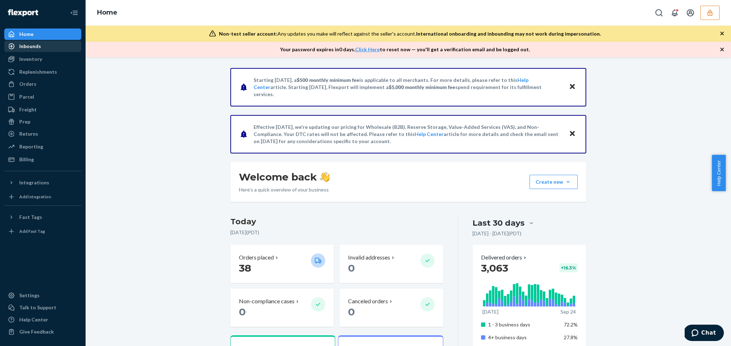
click at [45, 46] on div "Inbounds" at bounding box center [43, 46] width 76 height 10
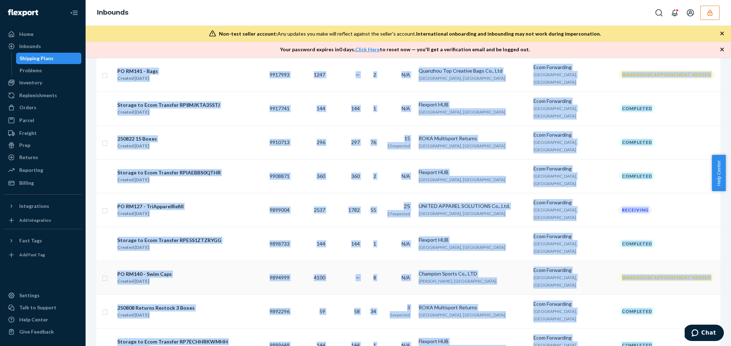
scroll to position [467, 0]
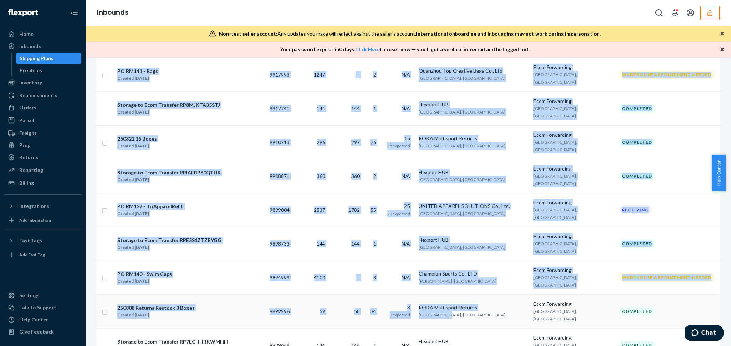
drag, startPoint x: 110, startPoint y: 187, endPoint x: 518, endPoint y: 197, distance: 407.9
copy tbody "250923 Returns Restock 10 Boxes Created Sep 22, 2025 9945594 233 — 75 N/A ROKA …"
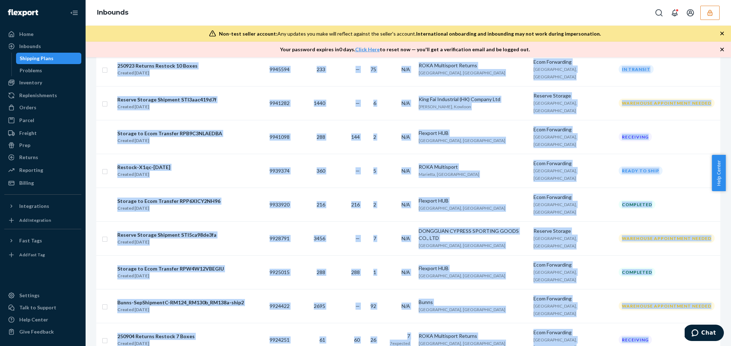
scroll to position [0, 0]
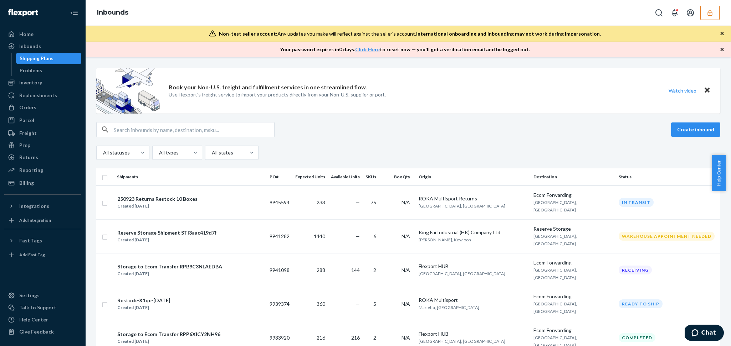
click at [230, 128] on input "text" at bounding box center [194, 130] width 160 height 14
paste input "9880127"
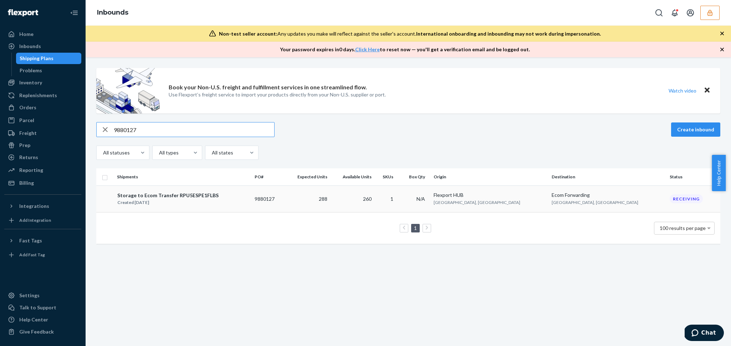
type input "9880127"
click at [330, 207] on td "288" at bounding box center [307, 199] width 46 height 27
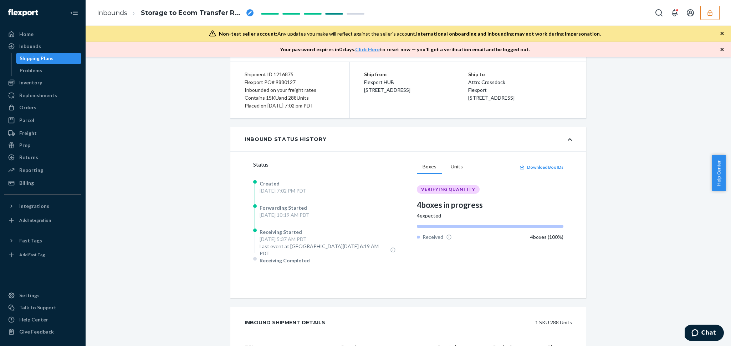
scroll to position [151, 0]
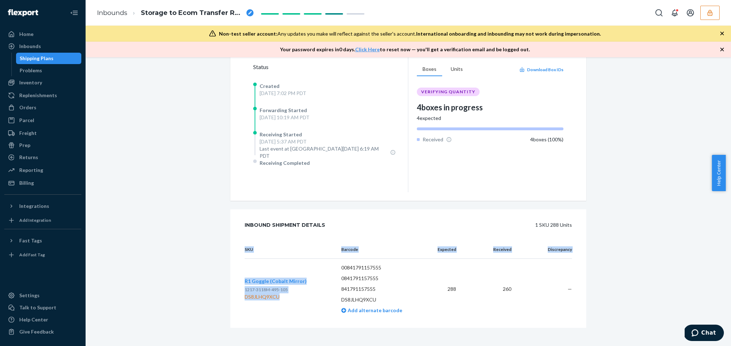
drag, startPoint x: 298, startPoint y: 297, endPoint x: 219, endPoint y: 277, distance: 81.3
click at [238, 274] on div "SKU Barcode Expected Received Discrepancy R1 Goggle (Cobalt Mirror) 1217-3118M-…" at bounding box center [408, 284] width 356 height 87
click at [310, 293] on div "R1 Goggle (Cobalt Mirror) 1217-3118M-495-105 DS8JLHQ9XCU" at bounding box center [287, 289] width 85 height 23
drag, startPoint x: 314, startPoint y: 274, endPoint x: 243, endPoint y: 279, distance: 71.1
click at [245, 279] on div "R1 Goggle (Cobalt Mirror) 1217-3118M-495-105 DS8JLHQ9XCU" at bounding box center [287, 289] width 85 height 23
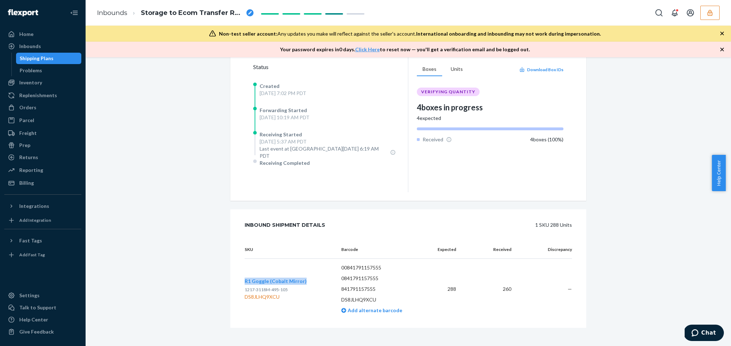
copy span "R1 Goggle (Cobalt Mirror)"
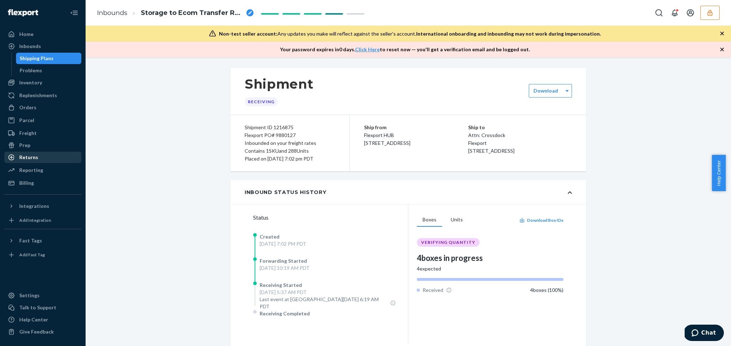
click at [37, 160] on div "Returns" at bounding box center [43, 158] width 76 height 10
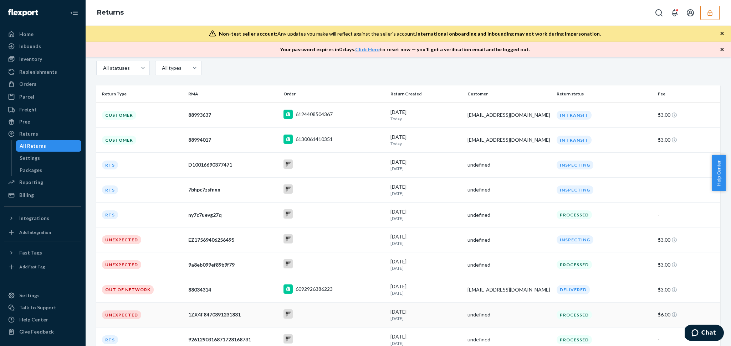
scroll to position [113, 0]
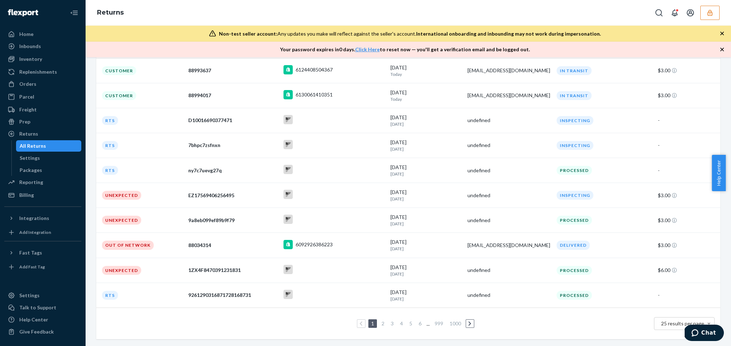
click at [381, 323] on link "2" at bounding box center [383, 324] width 6 height 6
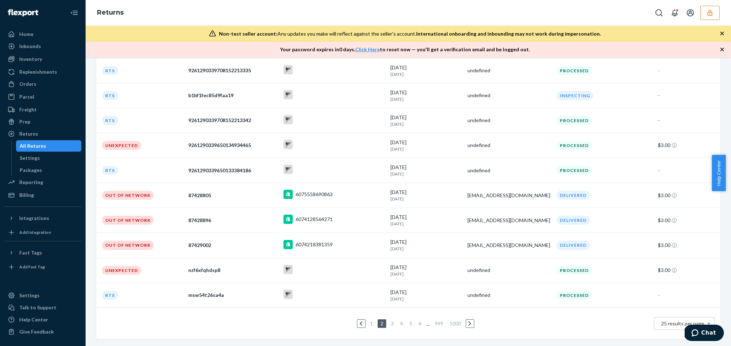
click at [390, 323] on link "3" at bounding box center [392, 324] width 6 height 6
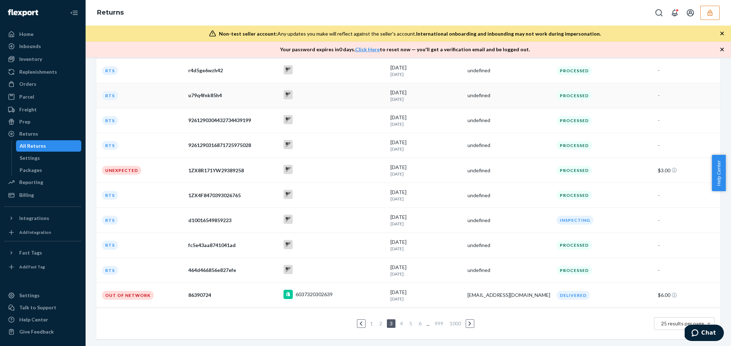
scroll to position [112, 0]
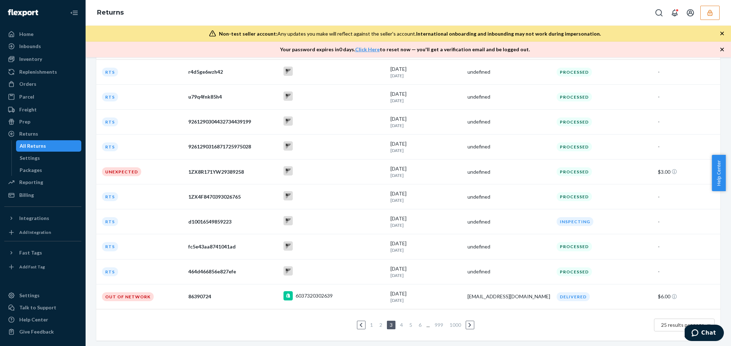
click at [399, 325] on link "4" at bounding box center [402, 325] width 6 height 6
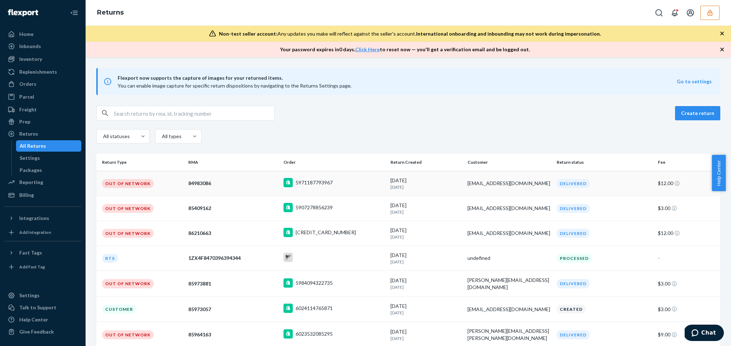
click at [363, 189] on td "5971187793967" at bounding box center [334, 183] width 107 height 25
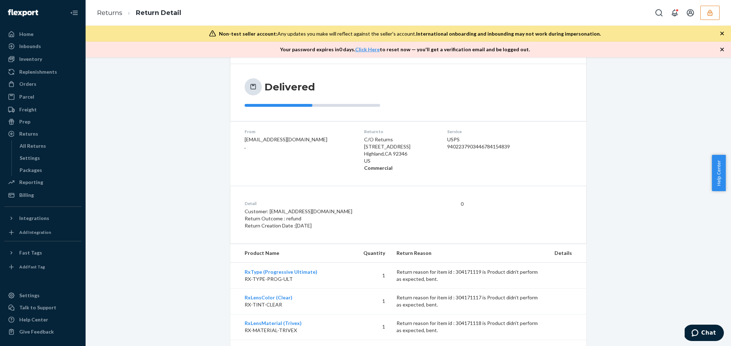
scroll to position [99, 0]
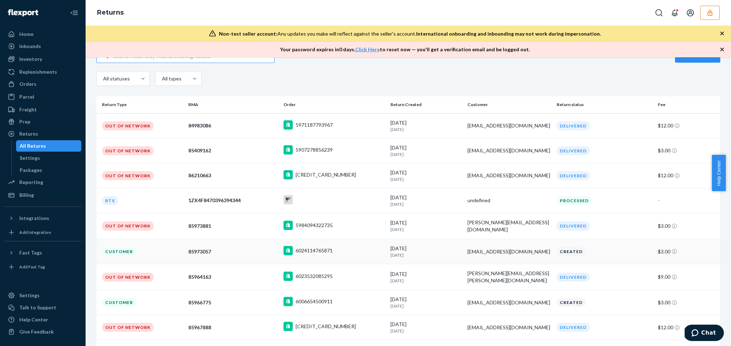
scroll to position [113, 0]
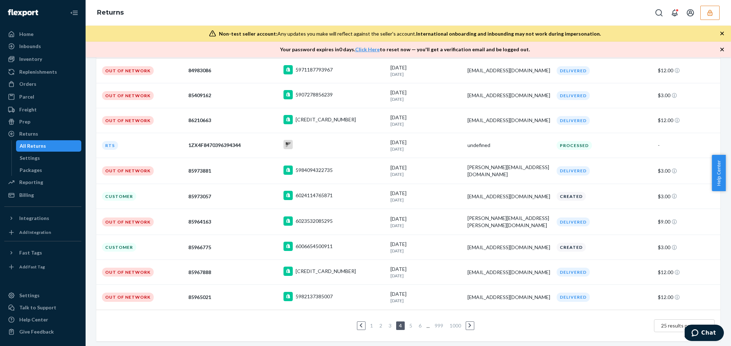
click at [408, 324] on link "5" at bounding box center [411, 326] width 6 height 6
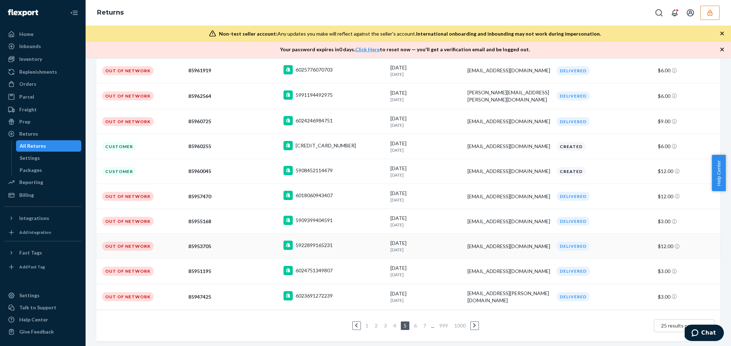
click at [321, 249] on div "5922899165231" at bounding box center [307, 245] width 49 height 9
click at [413, 324] on link "6" at bounding box center [415, 326] width 6 height 6
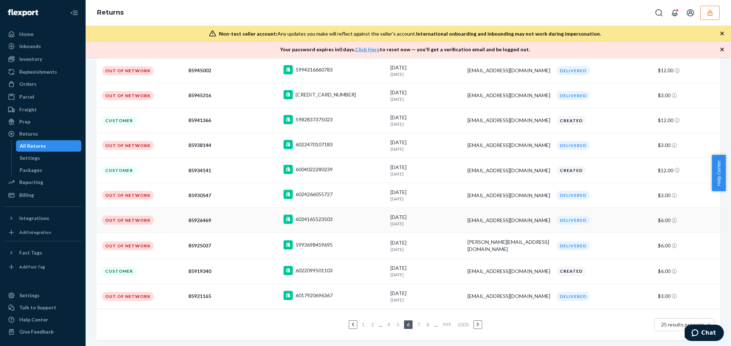
click at [337, 220] on div "6024165523503" at bounding box center [333, 220] width 101 height 11
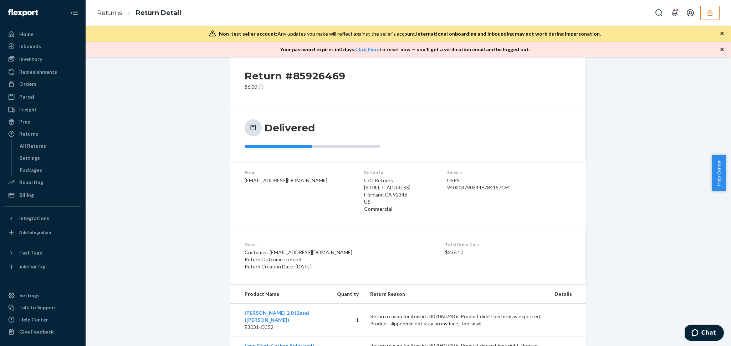
scroll to position [48, 0]
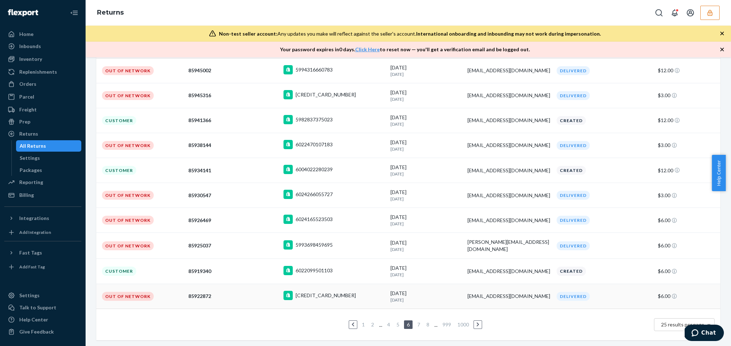
scroll to position [110, 0]
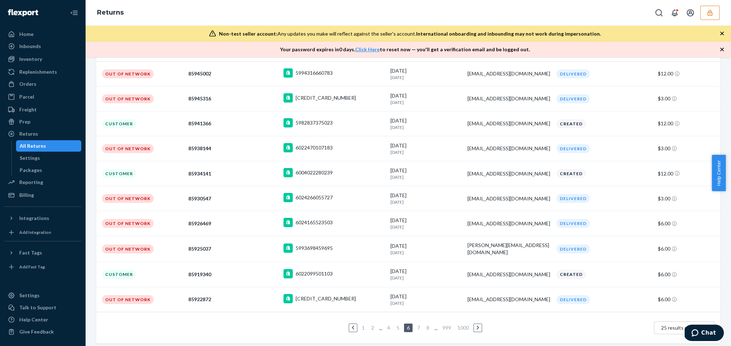
click at [416, 327] on link "7" at bounding box center [419, 328] width 6 height 6
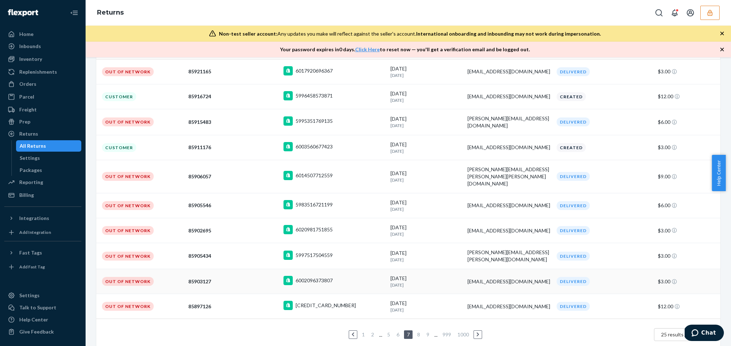
scroll to position [112, 0]
click at [417, 332] on link "8" at bounding box center [419, 335] width 6 height 6
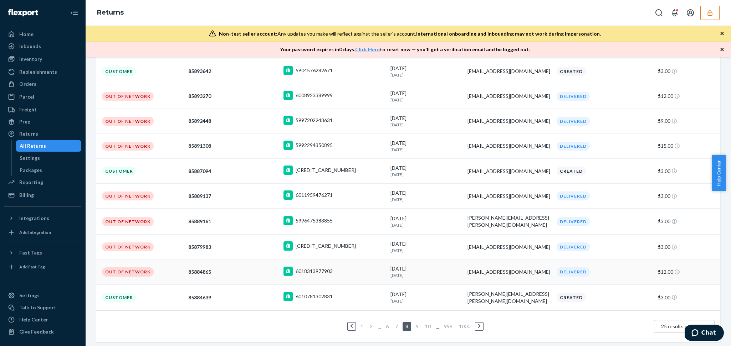
scroll to position [113, 0]
click at [415, 324] on link "9" at bounding box center [417, 326] width 6 height 6
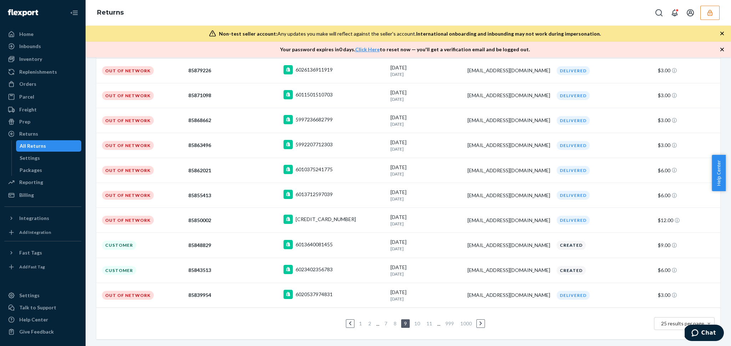
click at [414, 324] on link "10" at bounding box center [417, 324] width 9 height 6
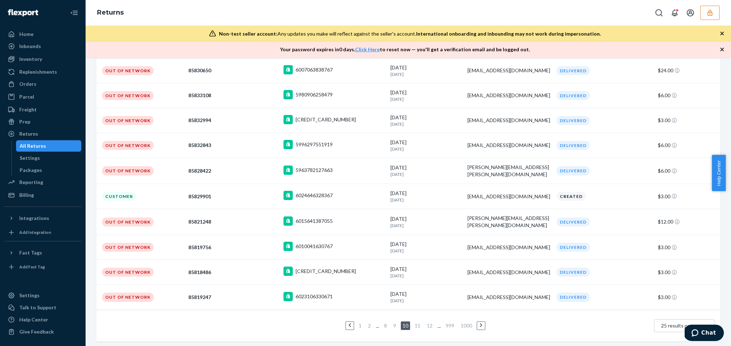
click at [419, 325] on ul "1 2 ... 8 9 10 11 12 ... 999 1000" at bounding box center [408, 326] width 157 height 9
click at [417, 325] on link "11" at bounding box center [417, 326] width 9 height 6
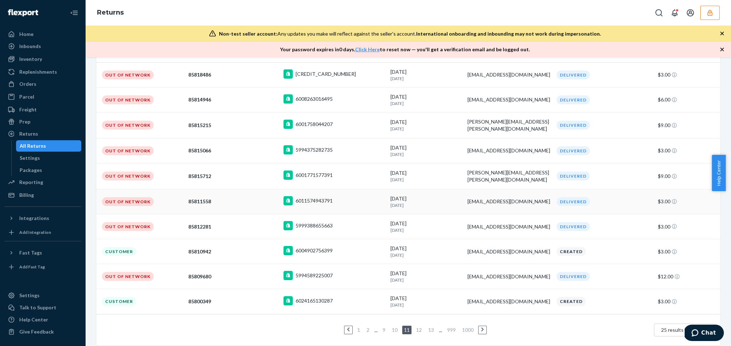
scroll to position [105, 0]
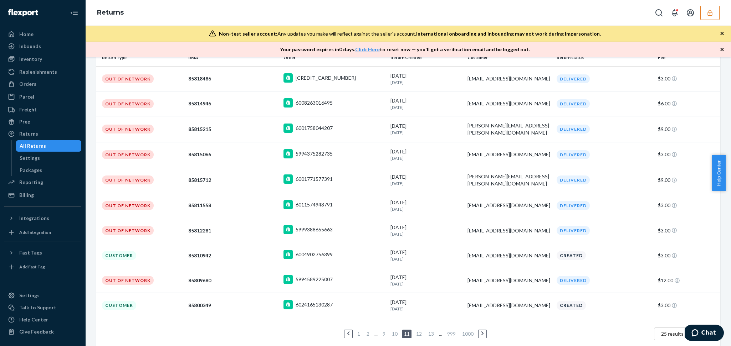
click at [415, 335] on link "12" at bounding box center [419, 334] width 9 height 6
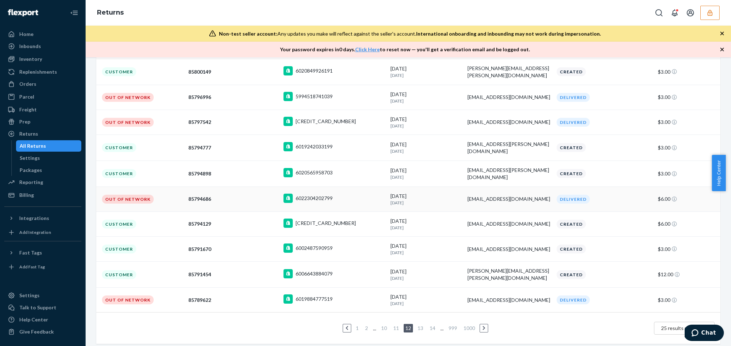
scroll to position [113, 0]
click at [418, 325] on link "13" at bounding box center [420, 328] width 9 height 6
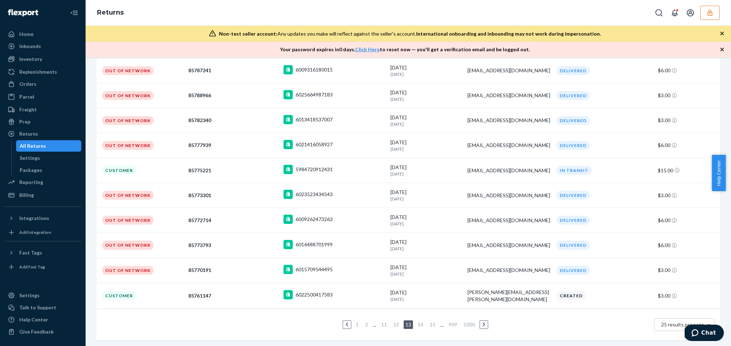
click at [416, 324] on link "14" at bounding box center [420, 325] width 9 height 6
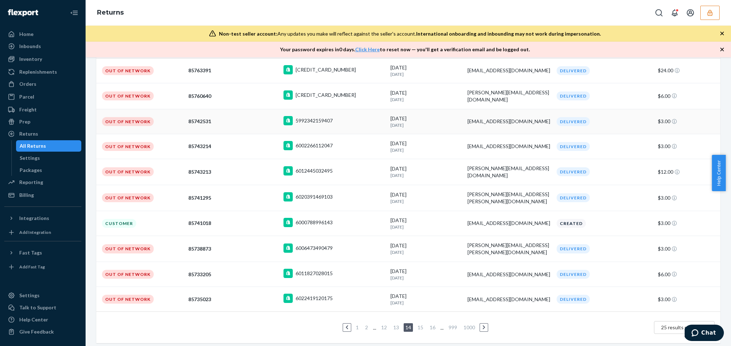
scroll to position [112, 0]
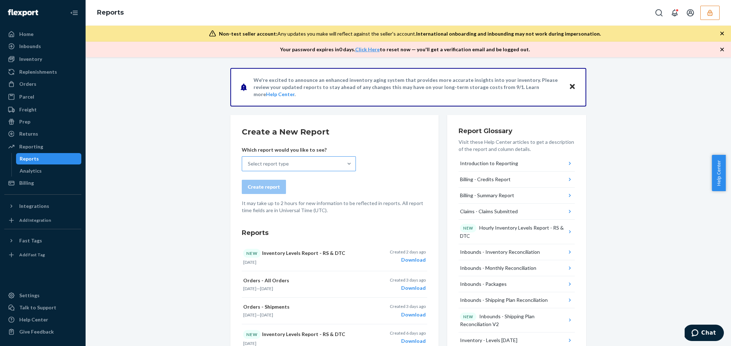
click at [308, 169] on div "Select report type" at bounding box center [292, 164] width 101 height 14
click at [248, 168] on input "Select report type" at bounding box center [248, 163] width 1 height 7
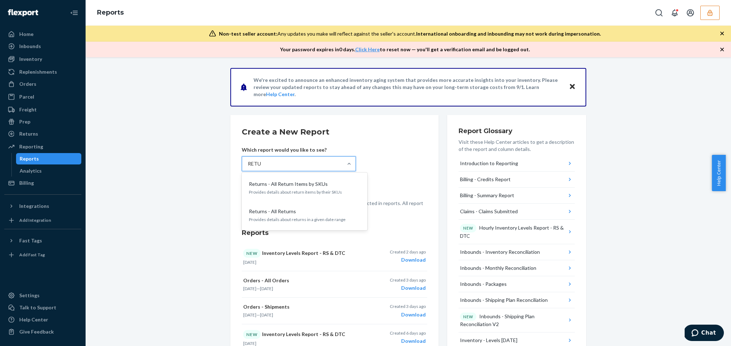
type input "RETUR"
click at [308, 187] on p "Returns - All Return Items by SKUs" at bounding box center [288, 184] width 79 height 7
click at [264, 168] on input "RETUR" at bounding box center [256, 163] width 17 height 7
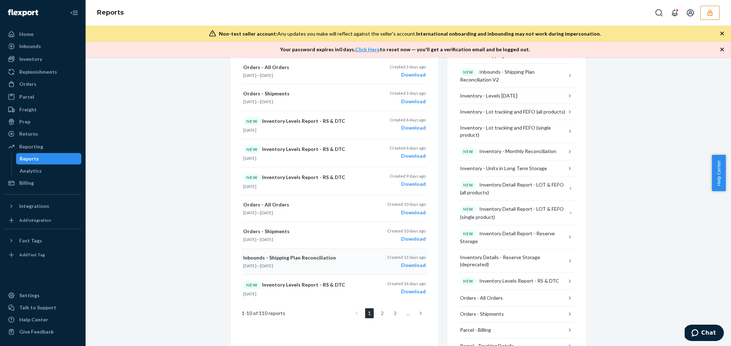
scroll to position [244, 0]
click at [378, 313] on link "2" at bounding box center [382, 315] width 9 height 10
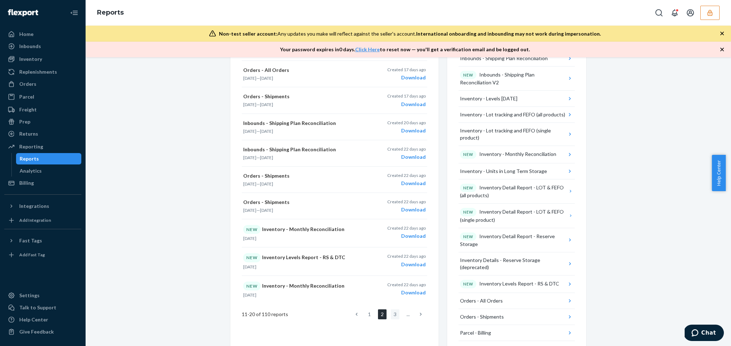
click at [391, 317] on link "3" at bounding box center [395, 315] width 9 height 10
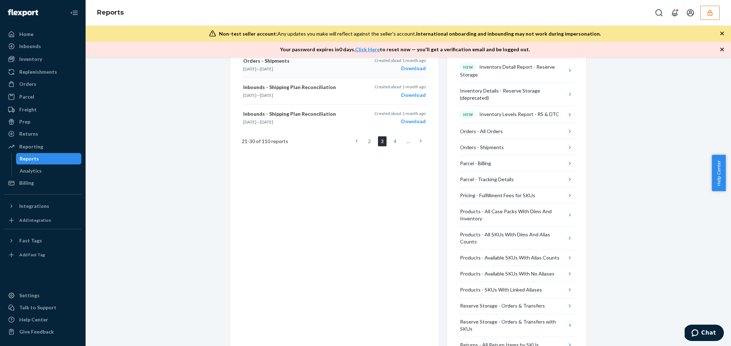
scroll to position [413, 0]
click at [370, 140] on link "2" at bounding box center [369, 140] width 9 height 10
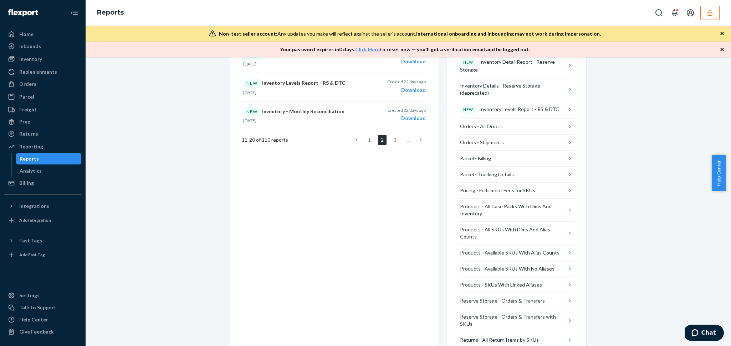
scroll to position [164, 0]
